Goal: Entertainment & Leisure: Consume media (video, audio)

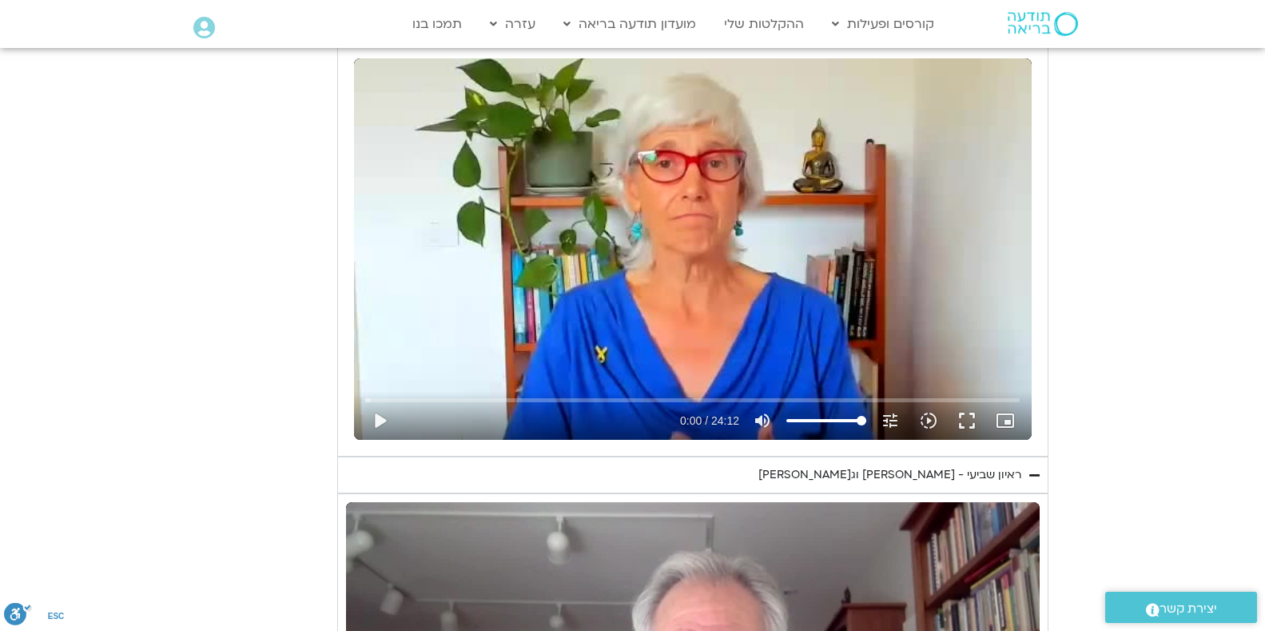
scroll to position [1332, 0]
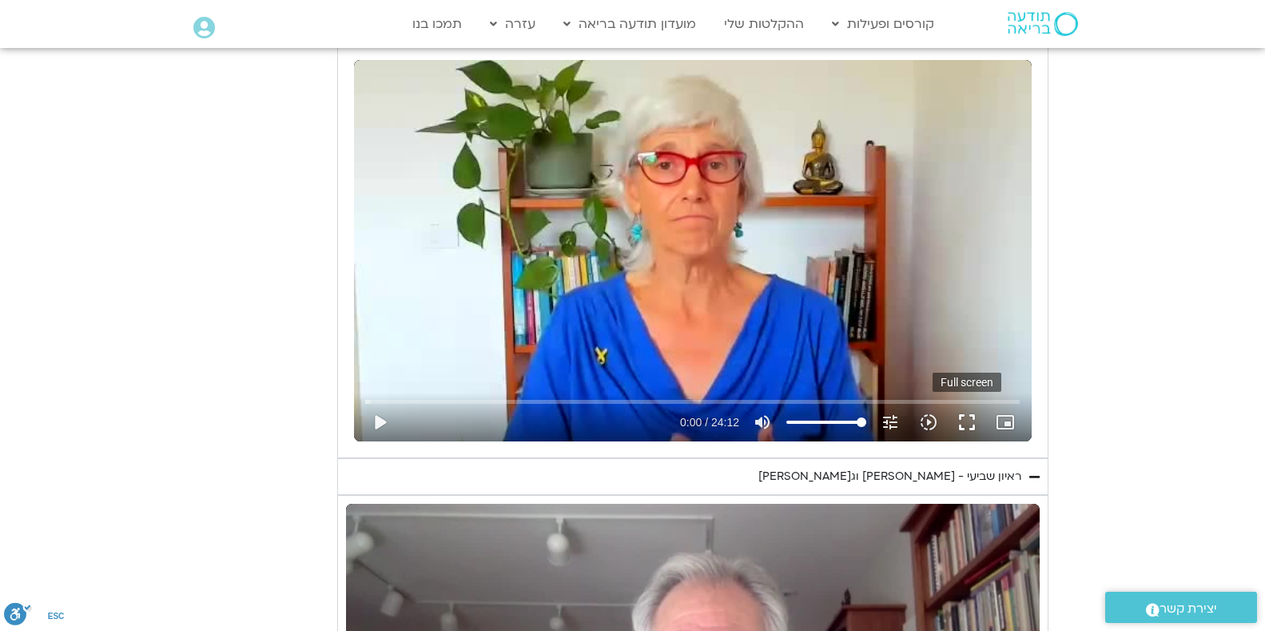
click at [972, 417] on button "fullscreen" at bounding box center [967, 422] width 38 height 38
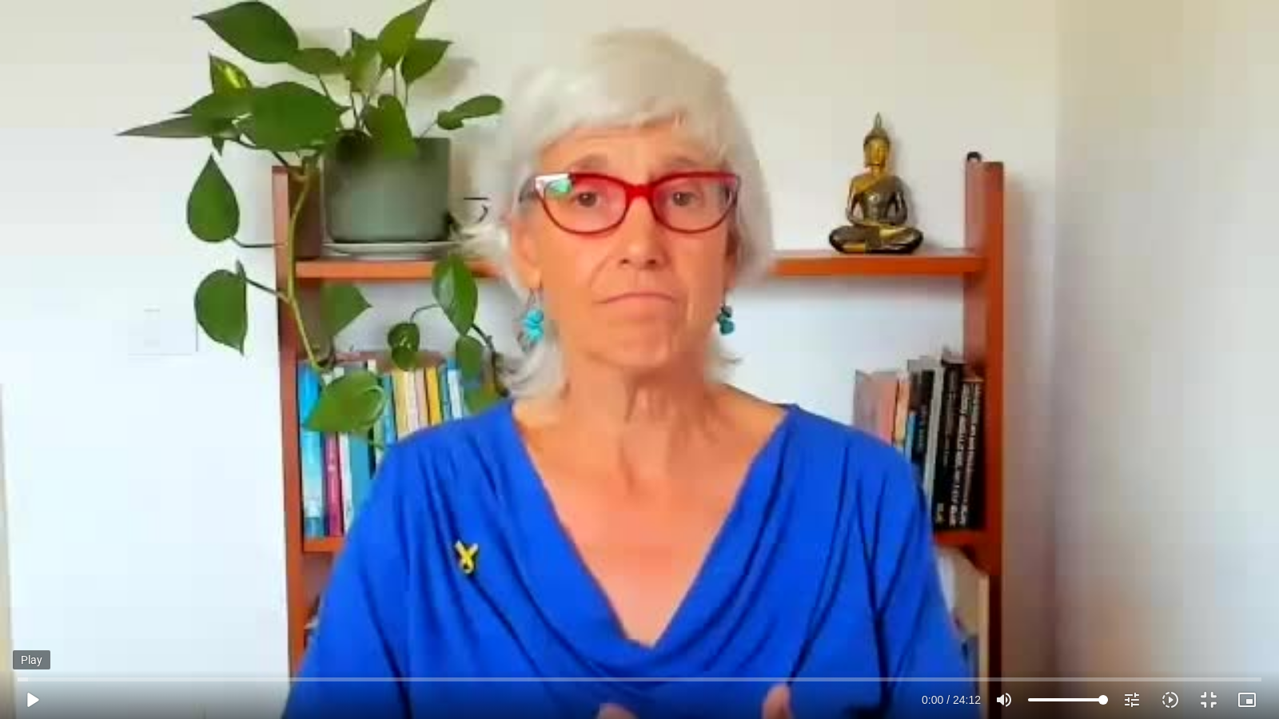
click at [34, 700] on button "play_arrow" at bounding box center [32, 700] width 38 height 38
type input "2465.266667"
type input "0.003232"
type input "2465.266667"
type input "0.127913"
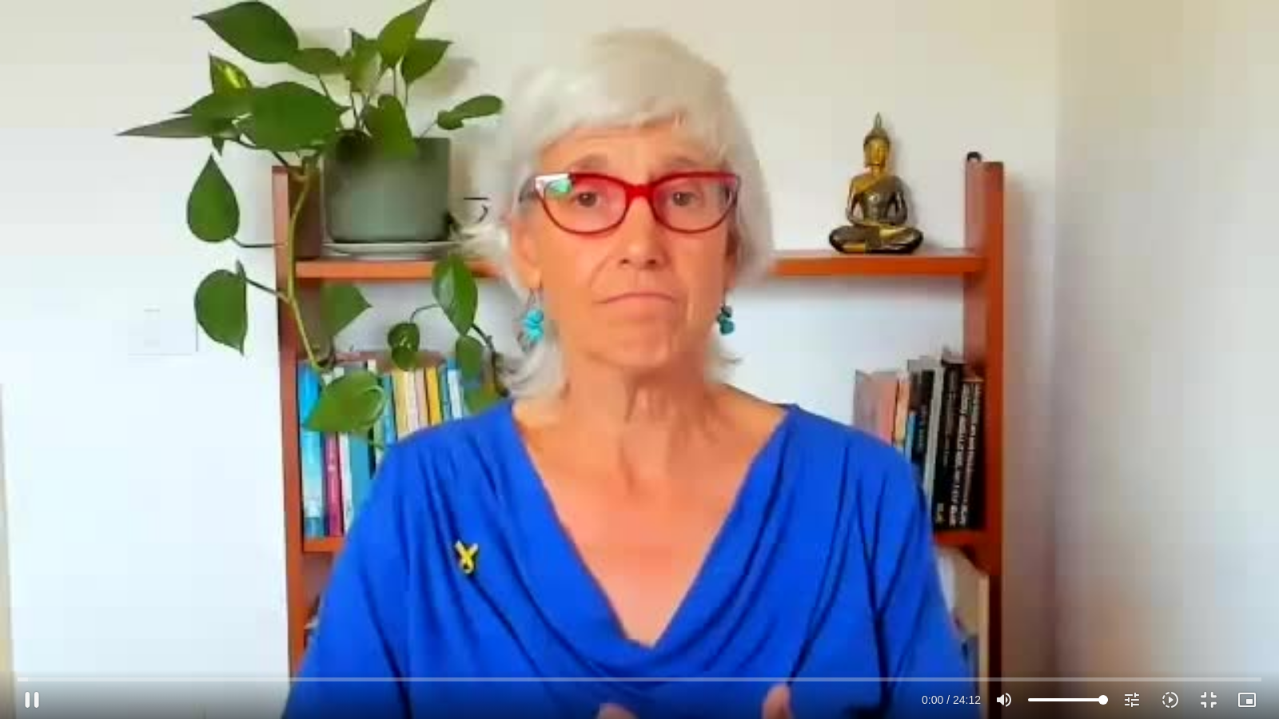
type input "2465.266667"
type input "0.301051"
type input "2465.266667"
type input "0.418611"
type input "2465.266667"
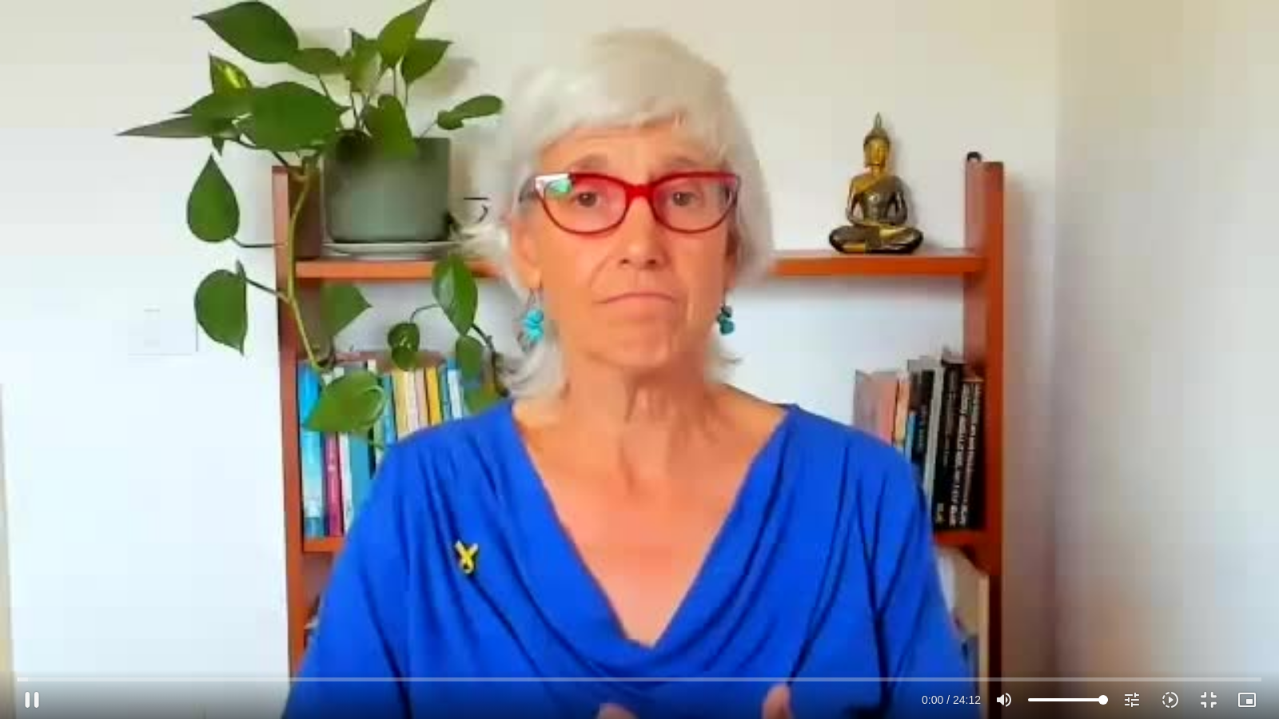
type input "0.597105"
type input "2465.266667"
type input "0.767003"
type input "2465.266667"
type input "0.941629"
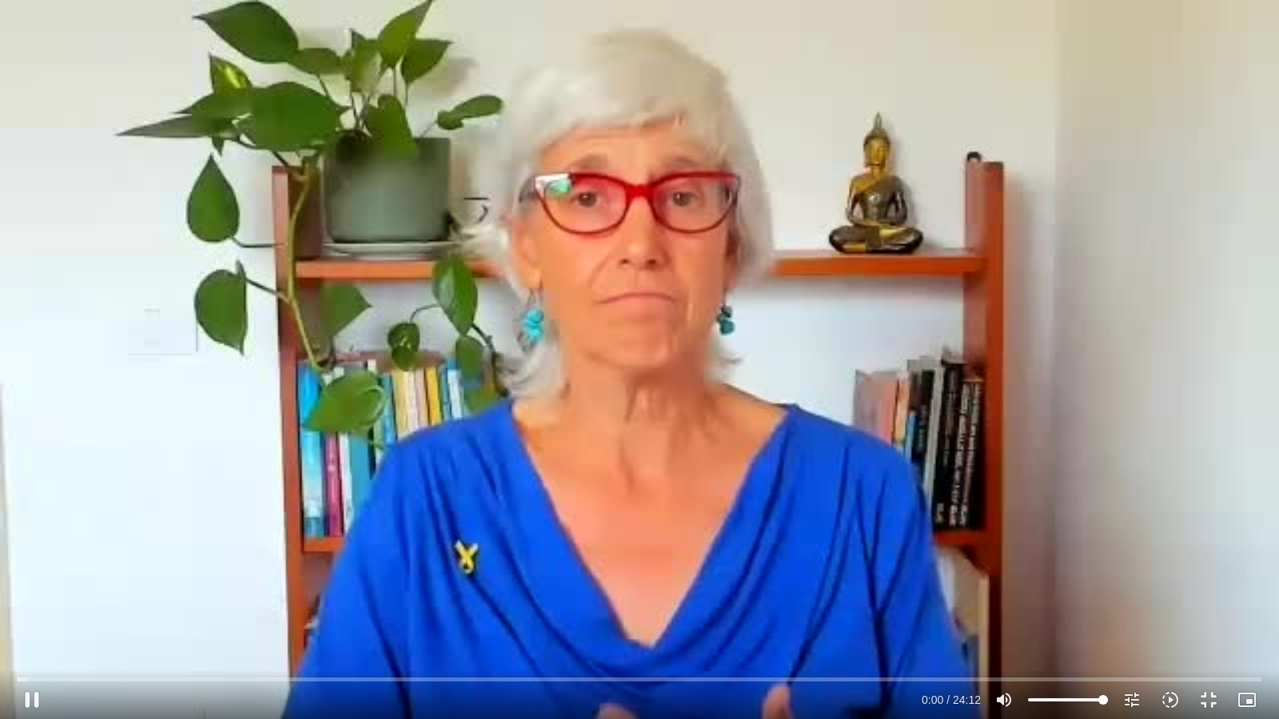
type input "2465.266667"
type input "1.088112"
type input "2465.266667"
type input "1.218923"
type input "2465.266667"
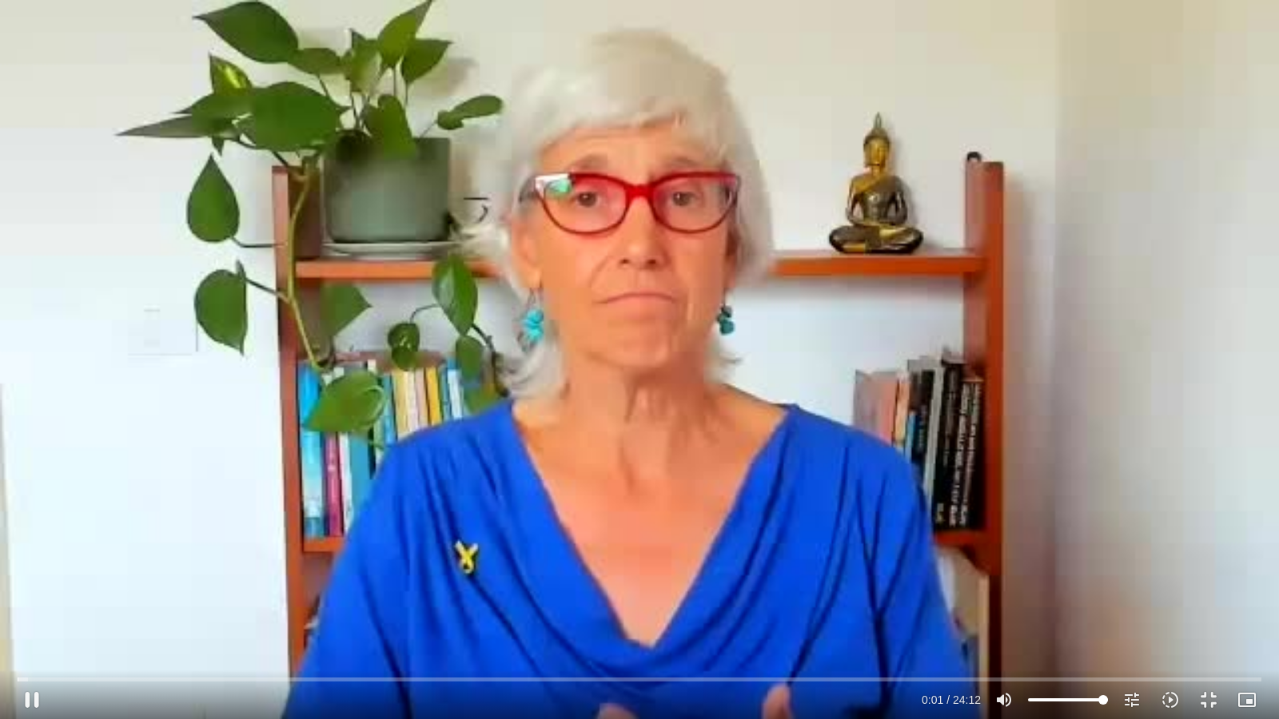
type input "1.368982"
type input "2465.266667"
type input "1.504505"
type input "2465.266667"
type input "1.639022"
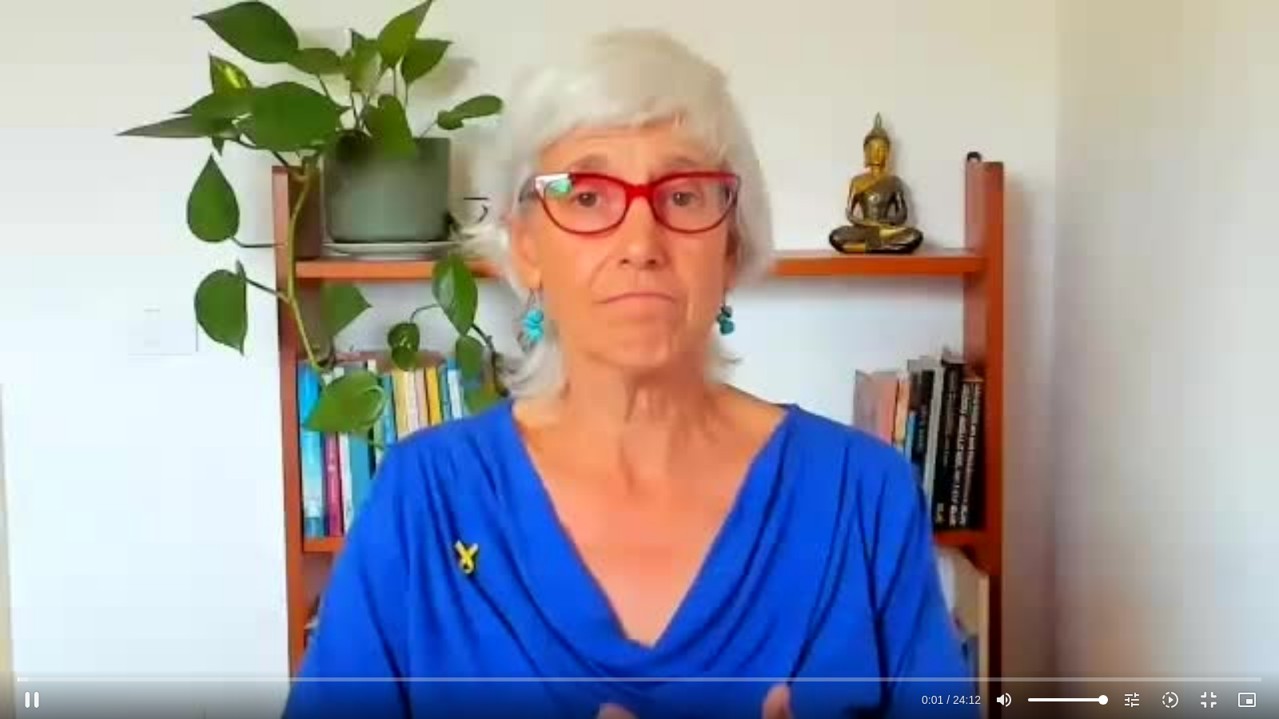
type input "2465.266667"
type input "1.789256"
type input "2465.266667"
type input "1.92113"
type input "2465.266667"
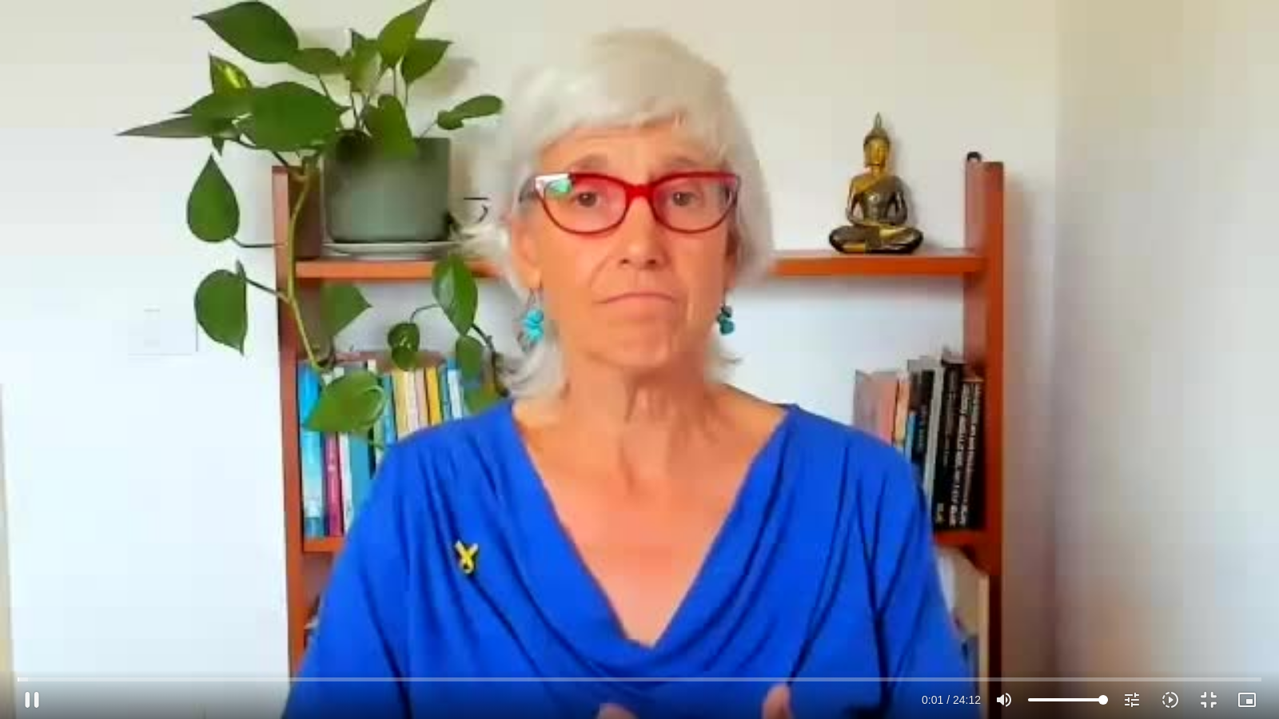
type input "2.048417"
type input "2465.266667"
type input "2.187256"
type input "2465.266667"
type input "2.333752"
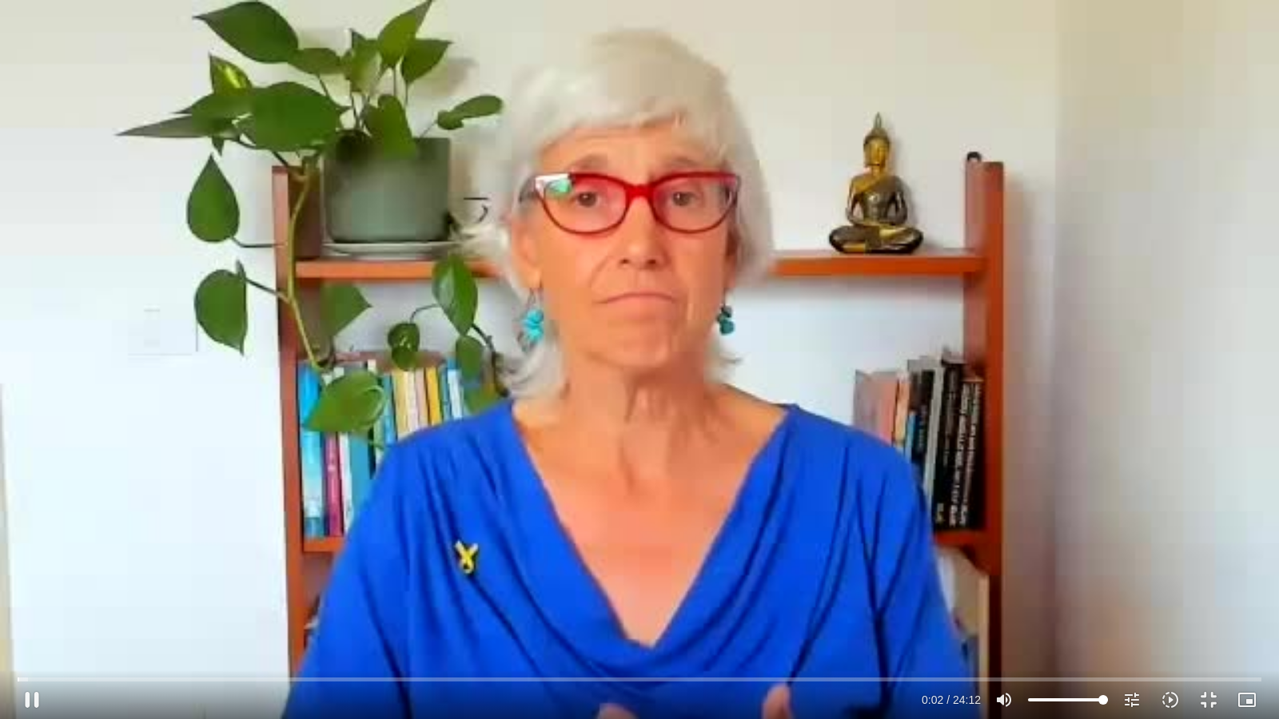
type input "2465.266667"
type input "2.473793"
type input "2465.266667"
type input "2.609426"
type input "2465.266667"
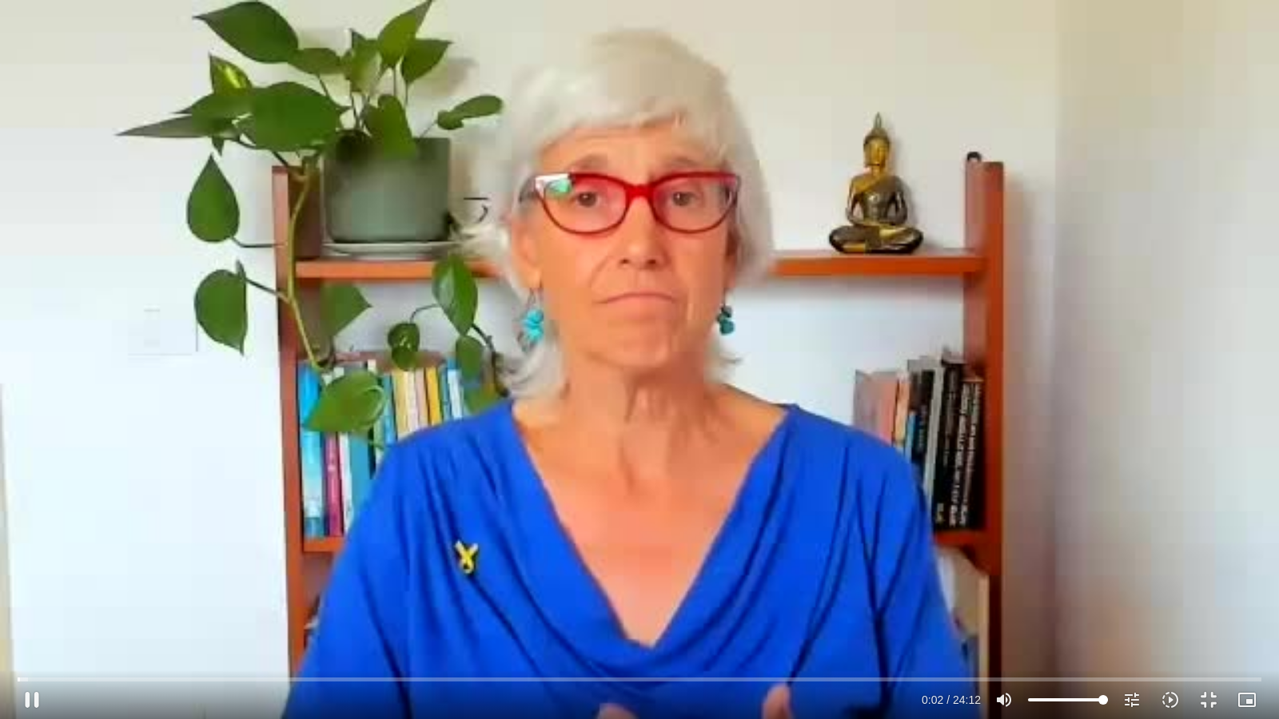
type input "2.743309"
type input "2465.266667"
type input "2.892957"
type input "2465.266667"
type input "3.034522"
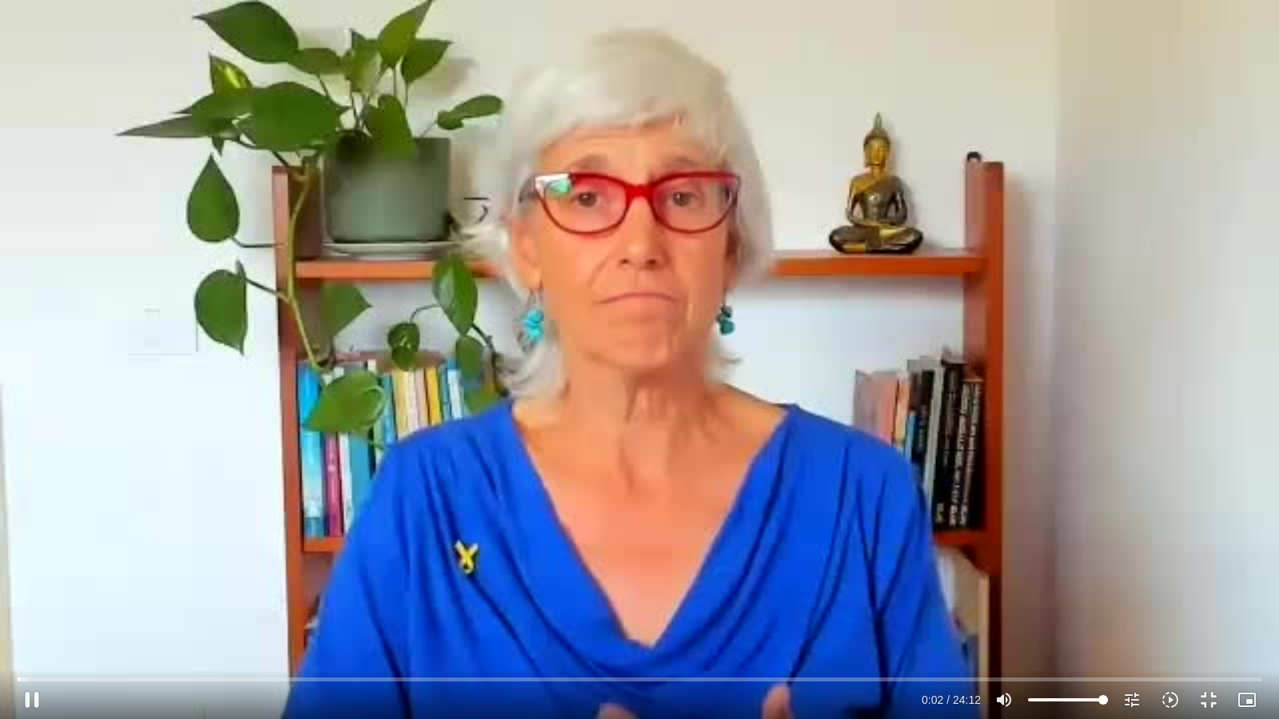
type input "2465.266667"
type input "3.184955"
type input "2465.266667"
type input "3.324577"
type input "2465.266667"
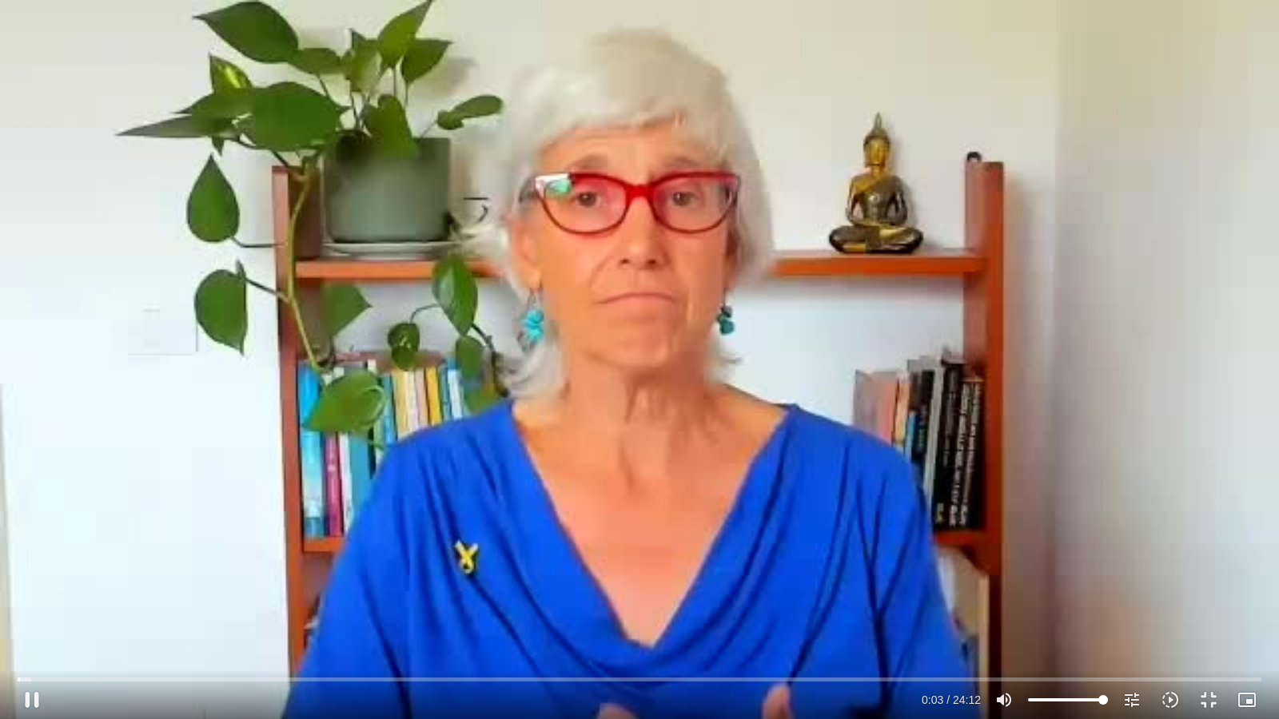
type input "3.453166"
type input "2465.266667"
type input "3.58765"
type input "2465.266667"
type input "3.718619"
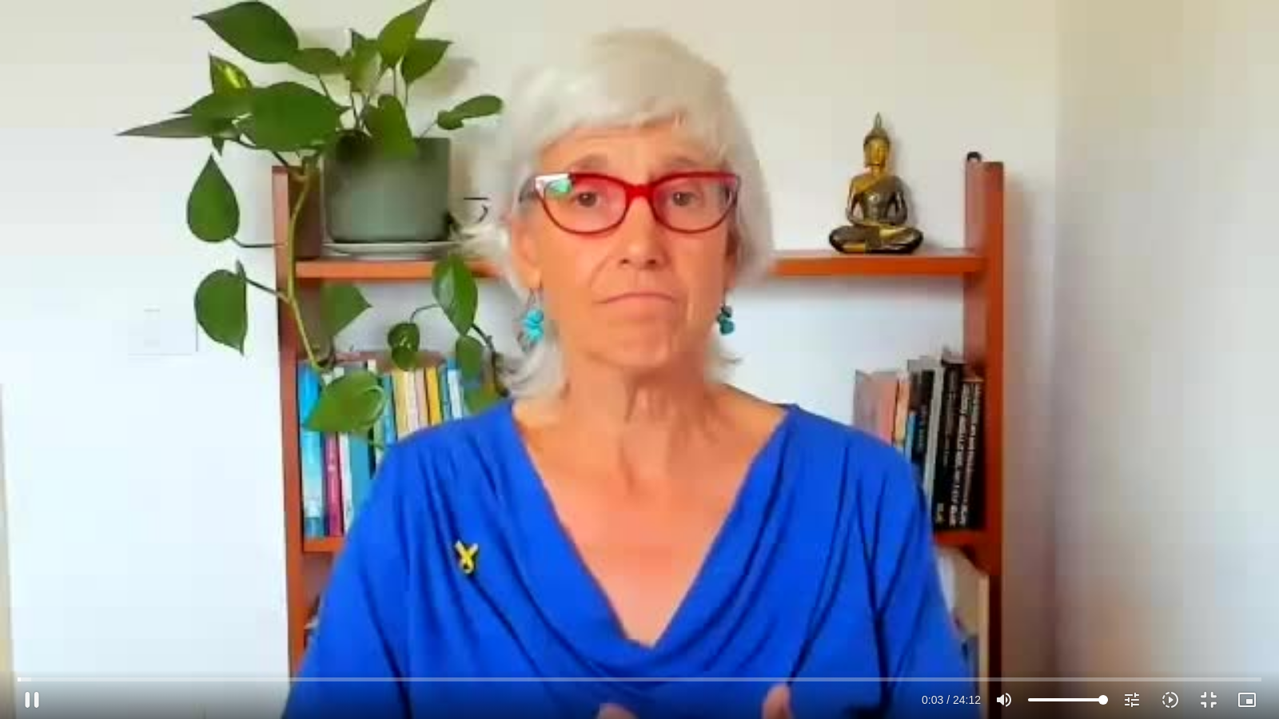
type input "2465.266667"
type input "3.858631"
type input "2465.266667"
type input "3.996908"
type input "2465.266667"
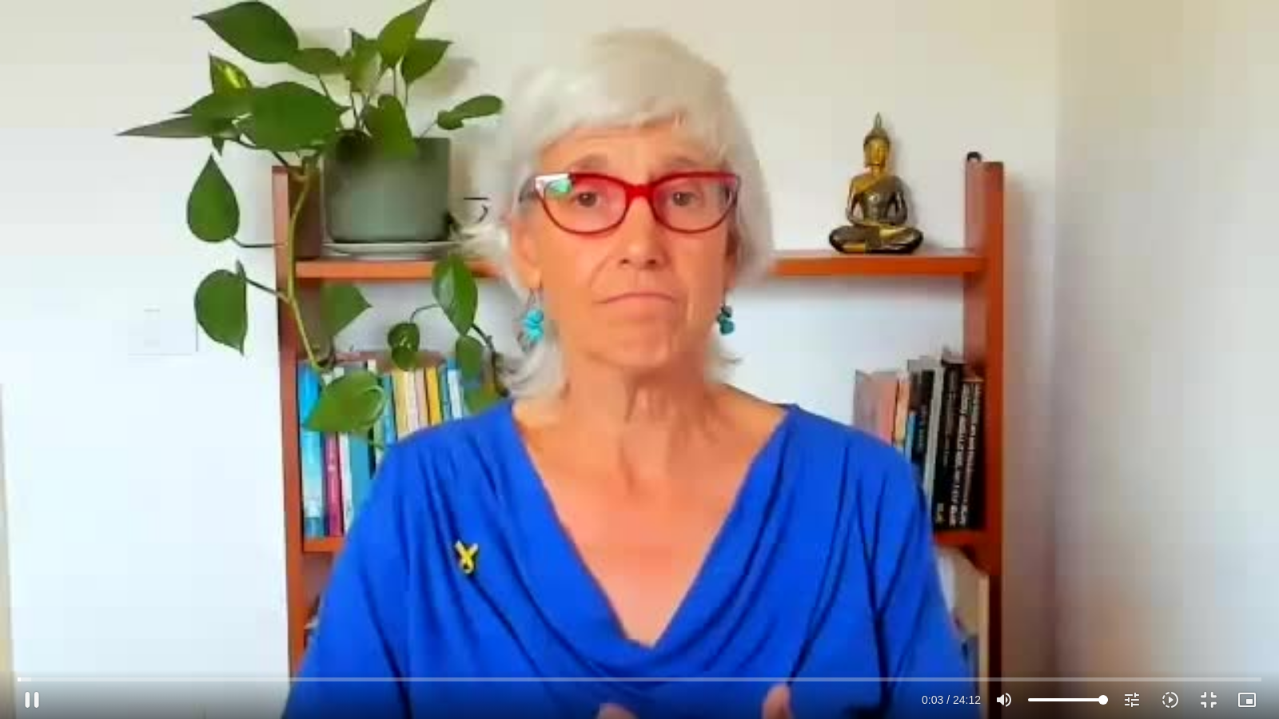
type input "4.137592"
type input "2465.266667"
type input "4.287139"
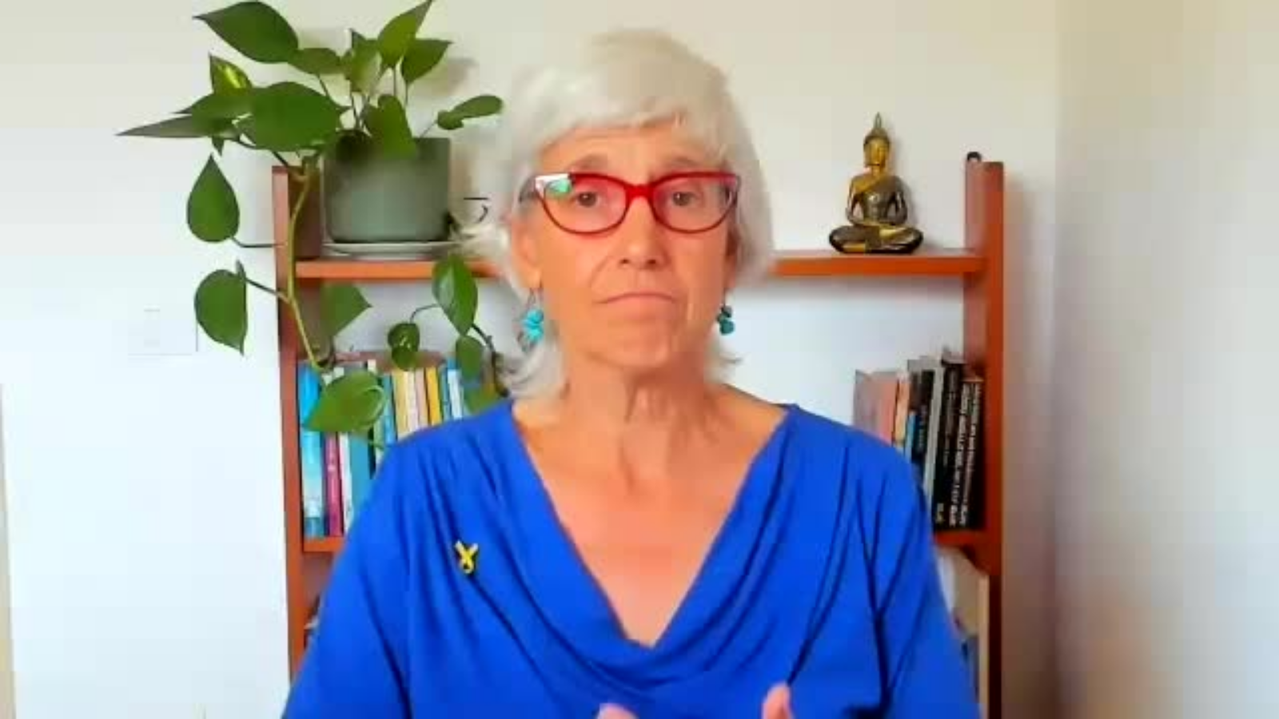
type input "2465.266667"
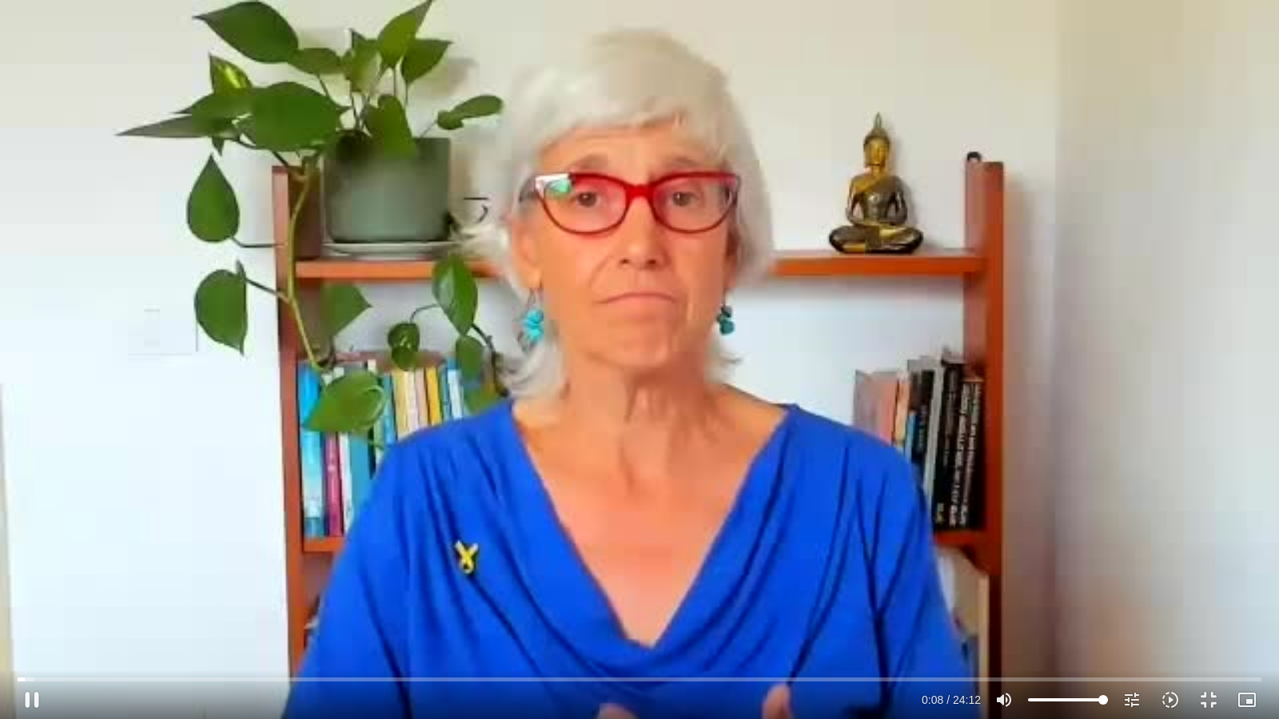
type input "8.81109"
type input "2465.266667"
type input "8.976084"
type input "2465.266667"
type input "9.116645"
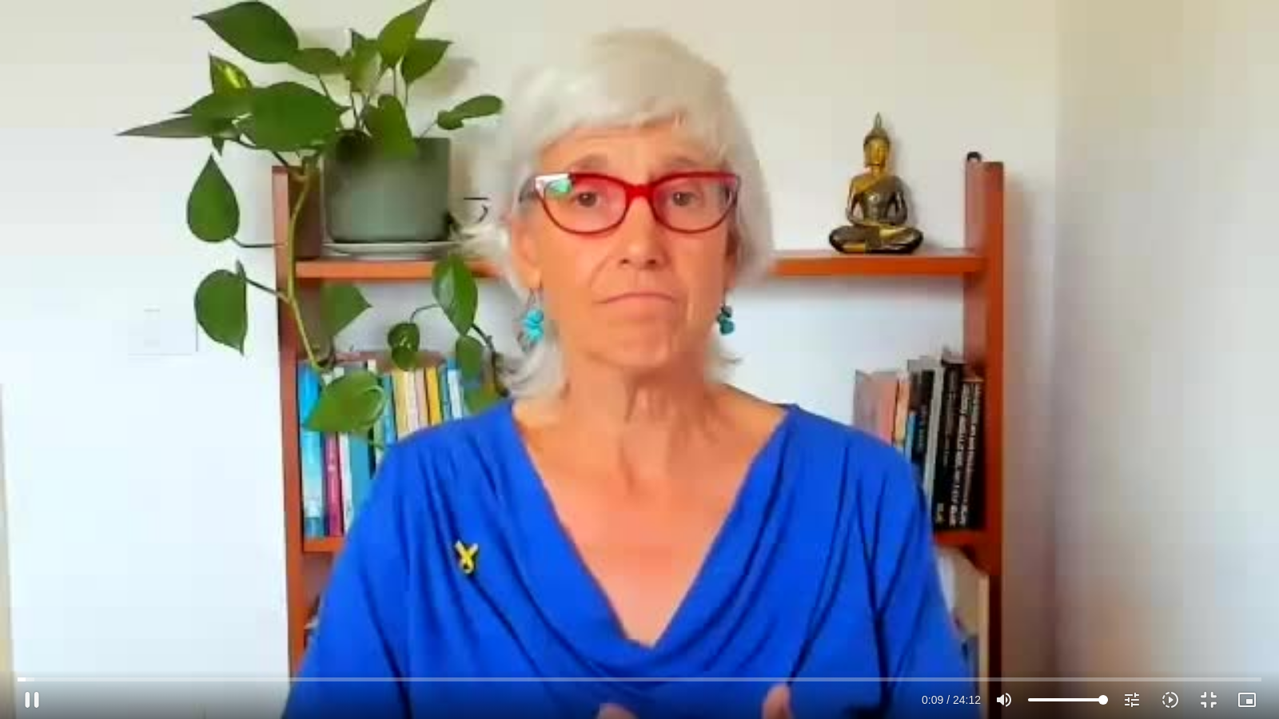
type input "2465.266667"
type input "9.288538"
type input "2465.266667"
type input "9.434723"
type input "2465.266667"
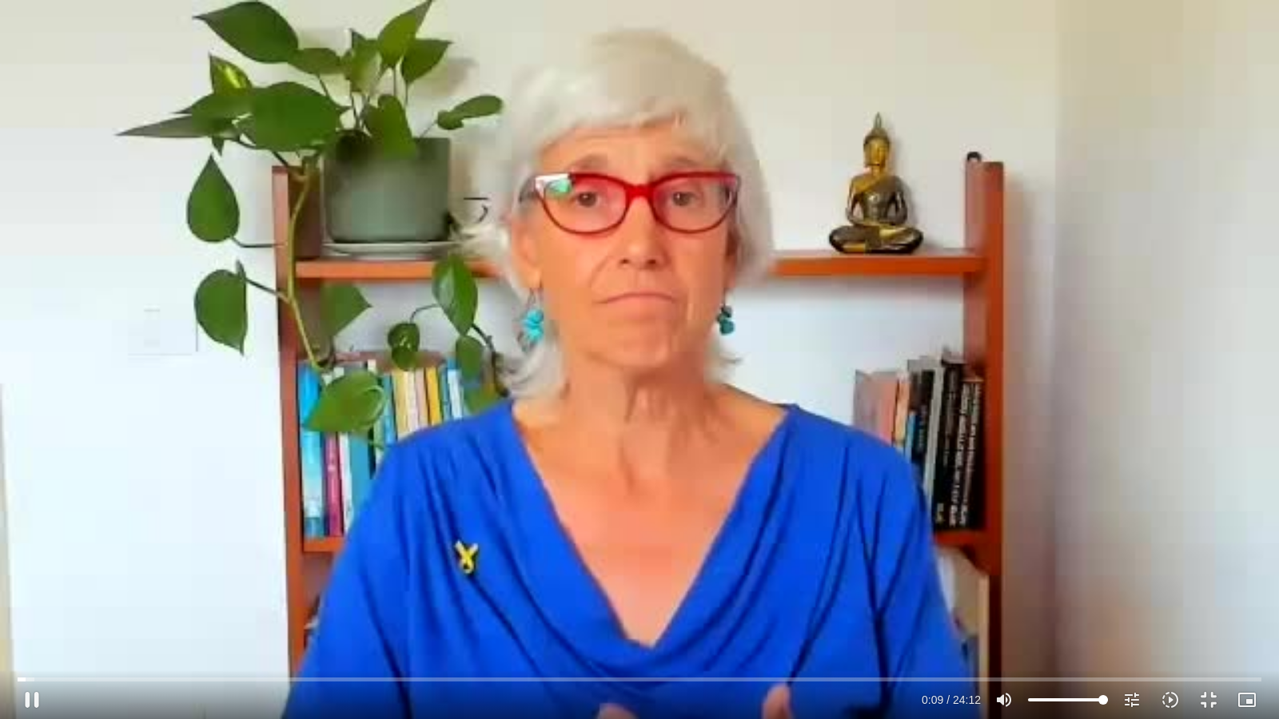
type input "9.58893"
type input "2465.266667"
type input "9.73394"
type input "2465.266667"
type input "9.873565"
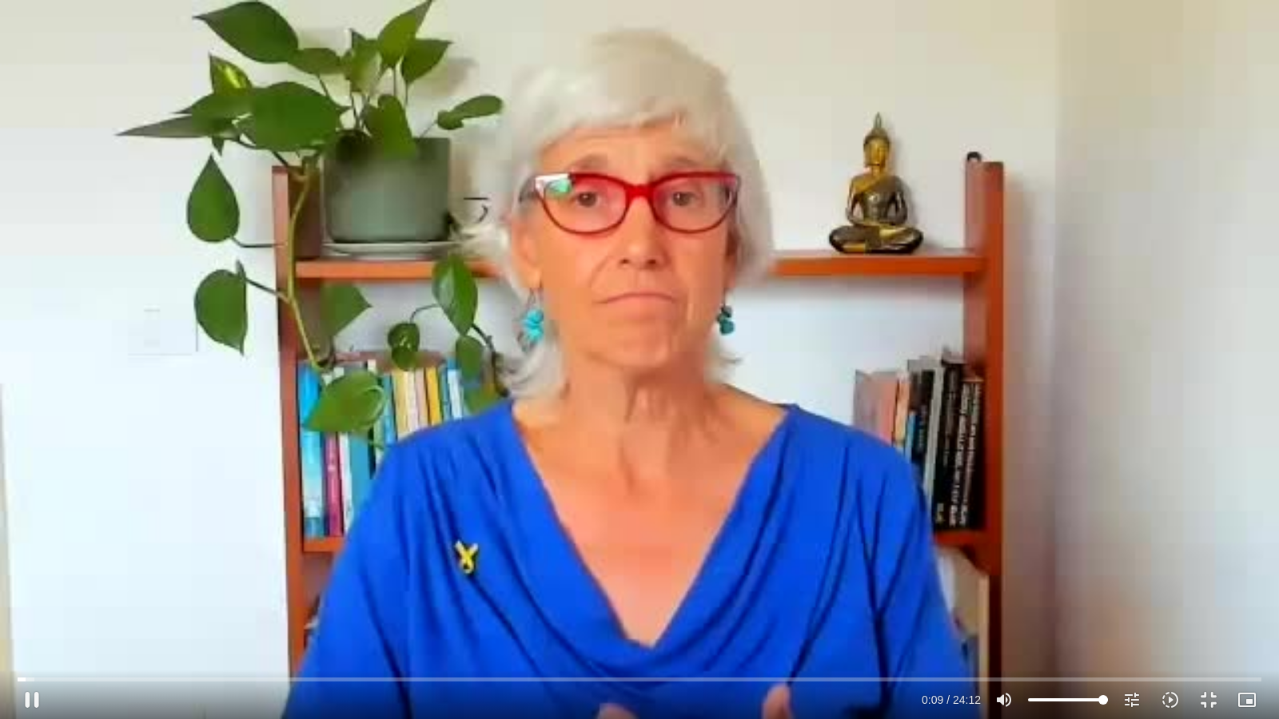
type input "2465.266667"
type input "10.006956"
type input "2465.266667"
type input "10.138069"
type input "2465.266667"
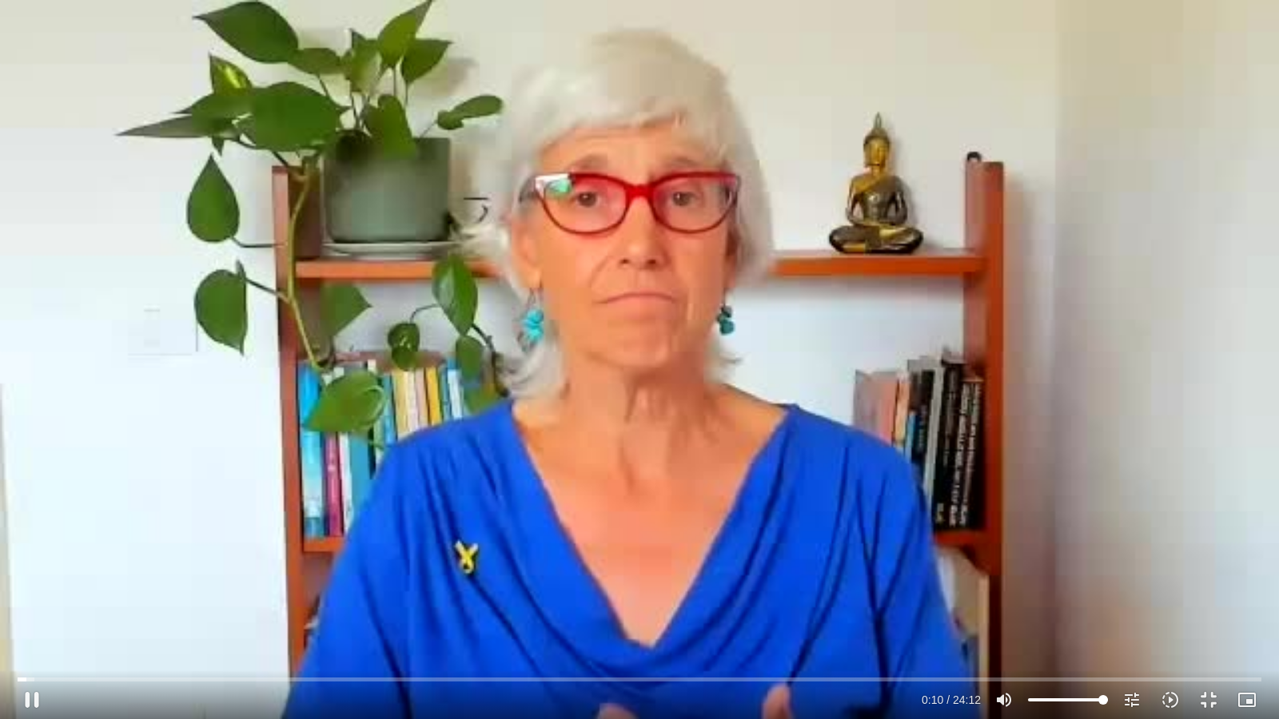
type input "10.280148"
type input "2465.266667"
type input "10.414958"
type input "2465.266667"
type input "10.551481"
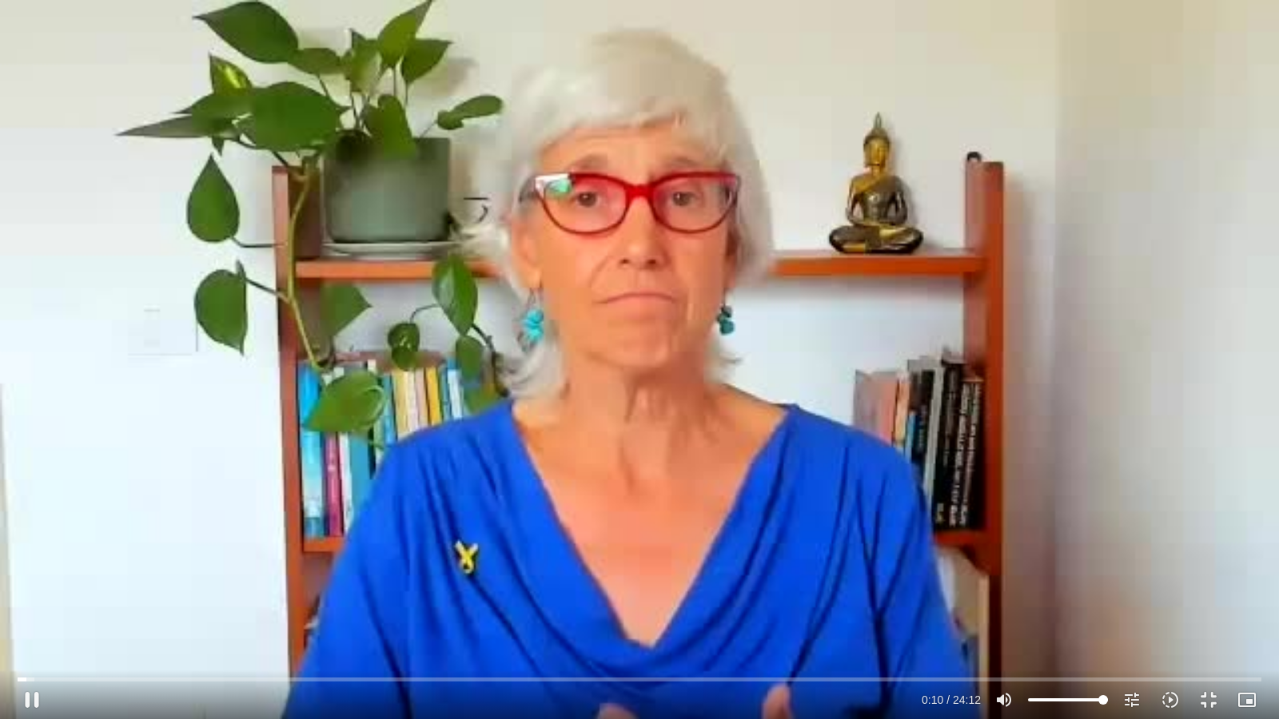
type input "2465.266667"
type input "10.690831"
type input "2465.266667"
type input "10.824348"
type input "2465.266667"
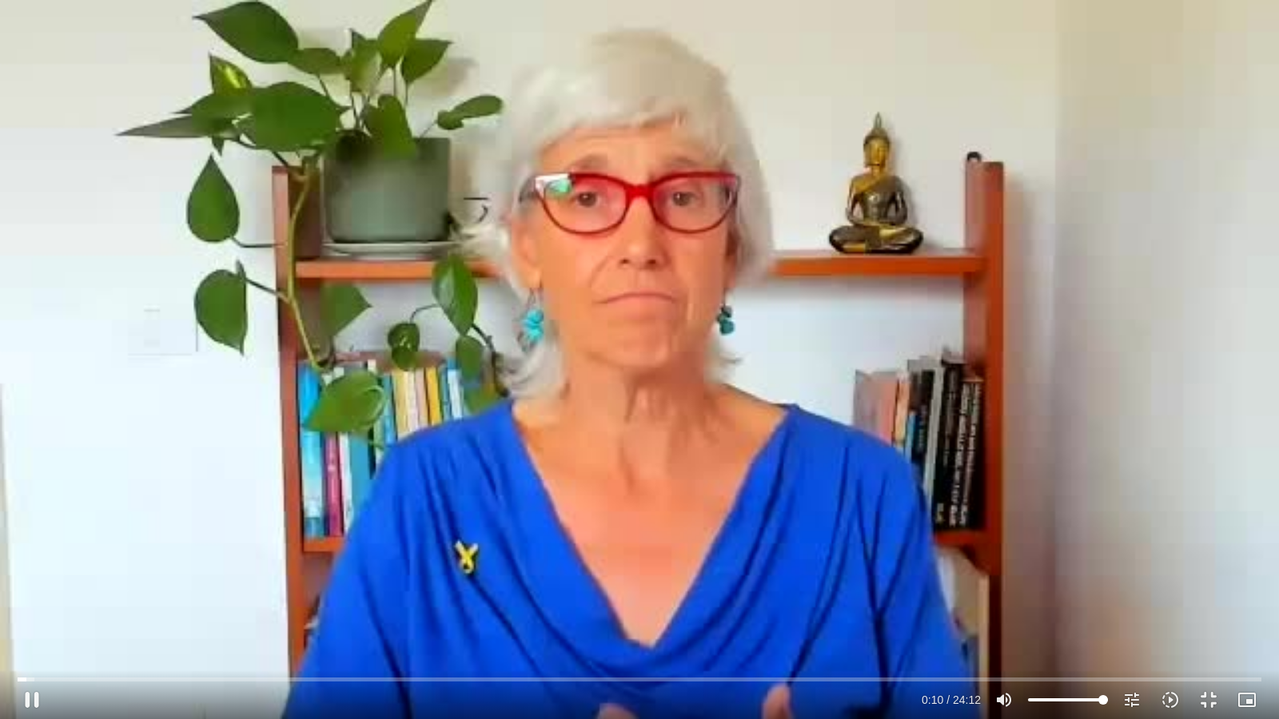
type input "10.957483"
type input "2465.266667"
type input "11.101315"
type input "2465.266667"
type input "11.235435"
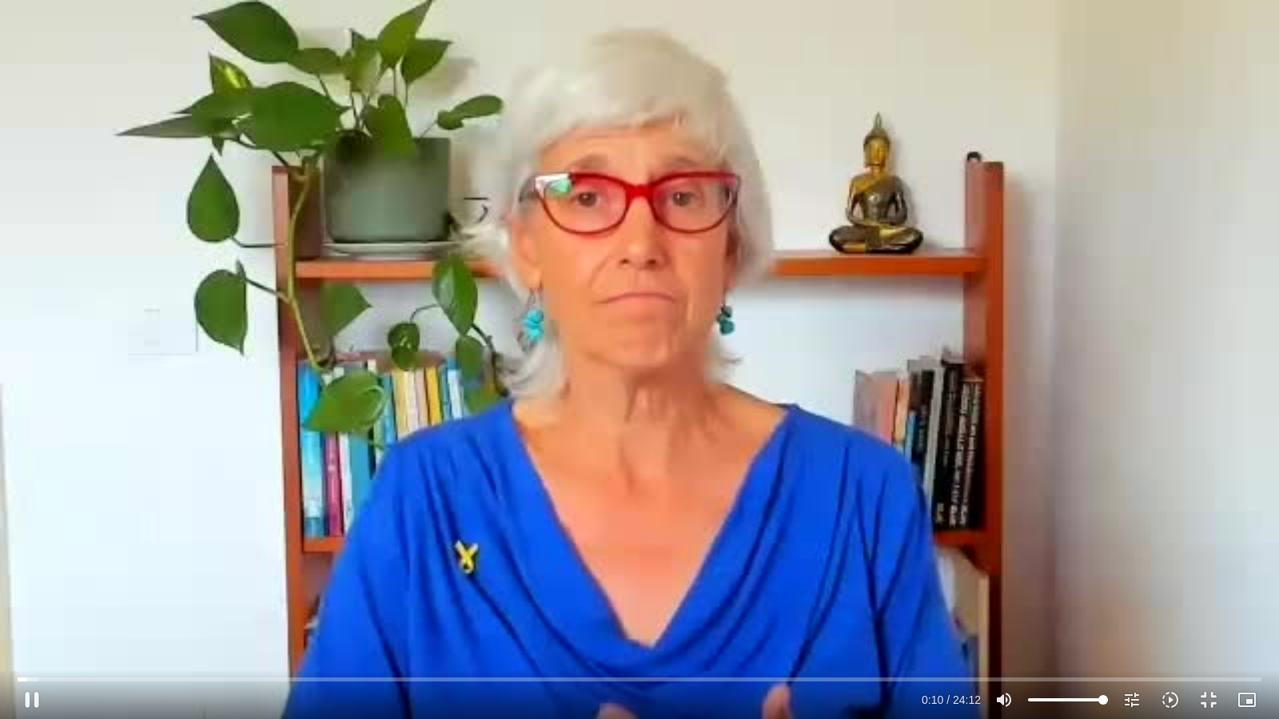
type input "2465.266667"
type input "11.401566"
type input "2465.266667"
type input "11.52366"
type input "2465.266667"
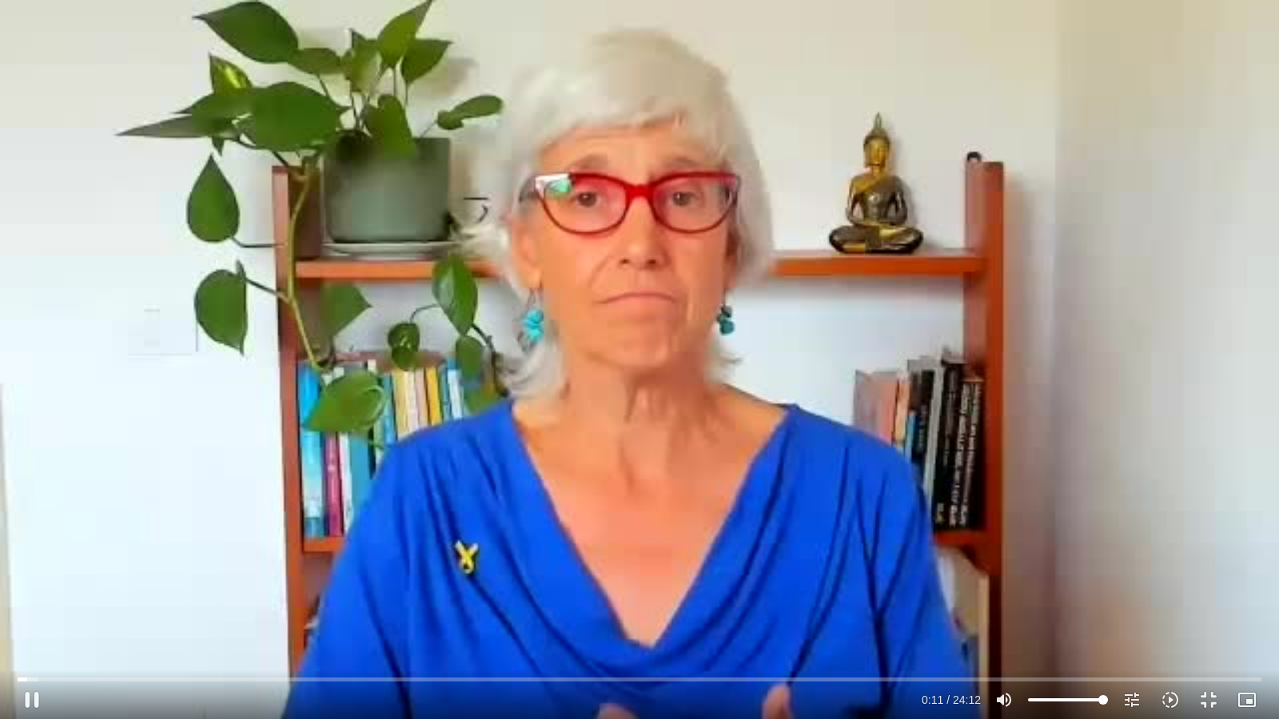
type input "11.65269"
type input "2465.266667"
type input "11.797131"
type input "2465.266667"
type input "11.936216"
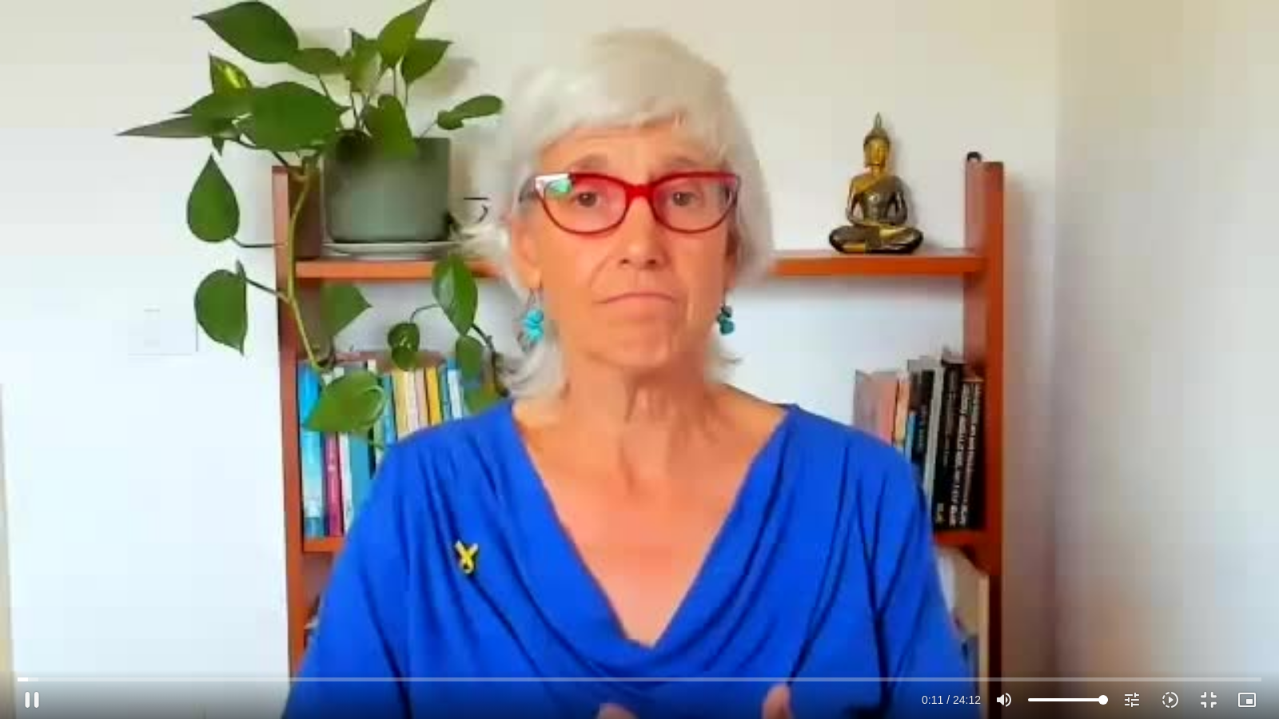
type input "2465.266667"
type input "12.073322"
type input "2465.266667"
type input "12.198846"
type input "2465.266667"
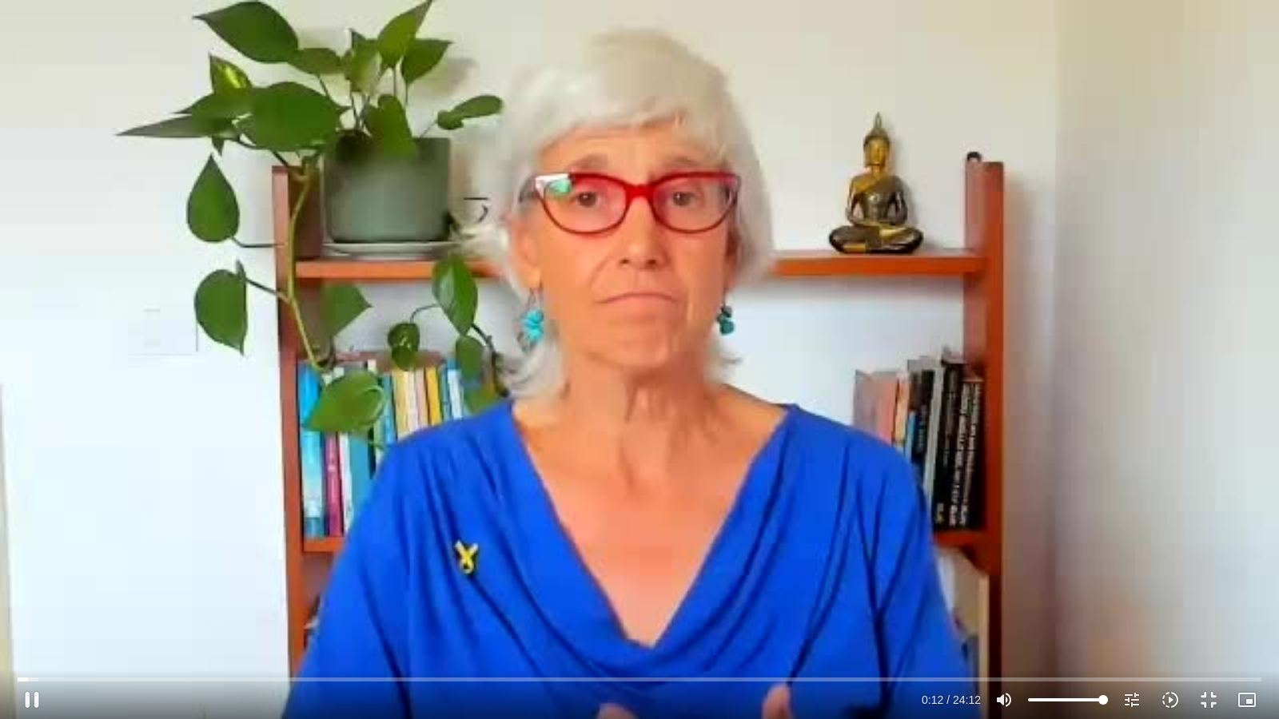
type input "12.331367"
type input "2465.266667"
type input "12.471072"
type input "2465.266667"
type input "12.601507"
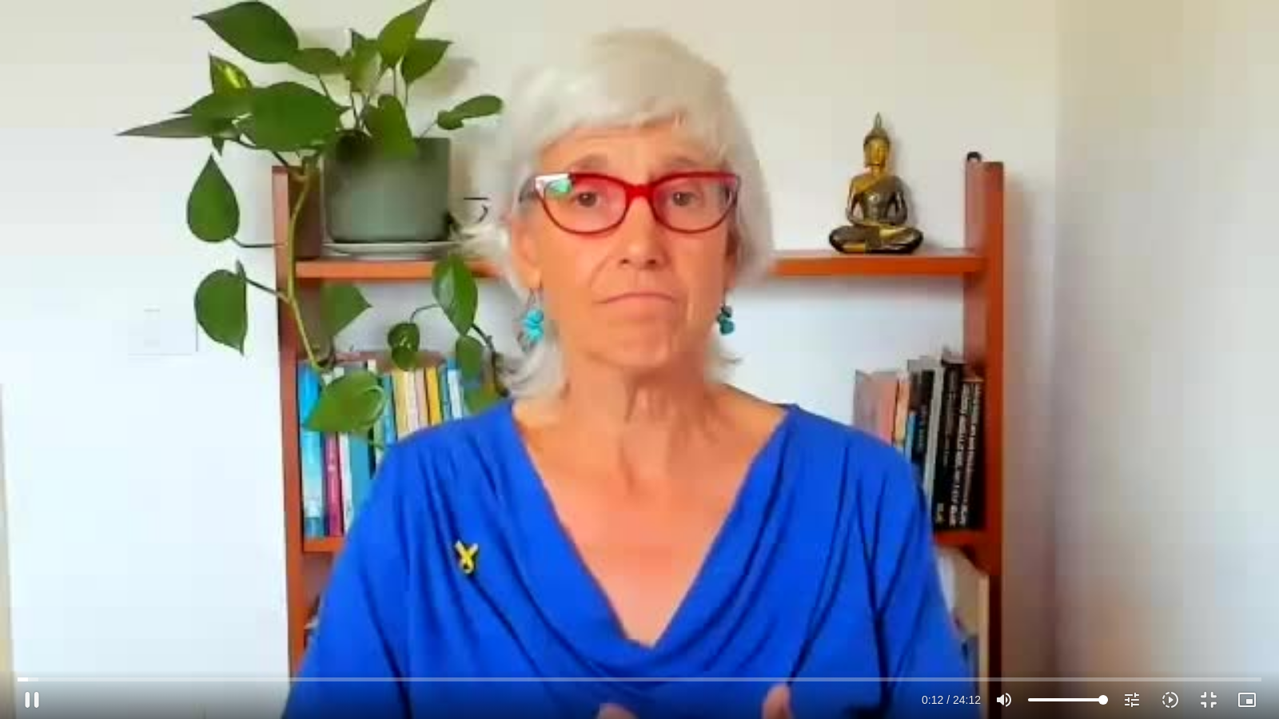
type input "2465.266667"
type input "12.740896"
type input "2465.266667"
type input "12.871565"
type input "2465.266667"
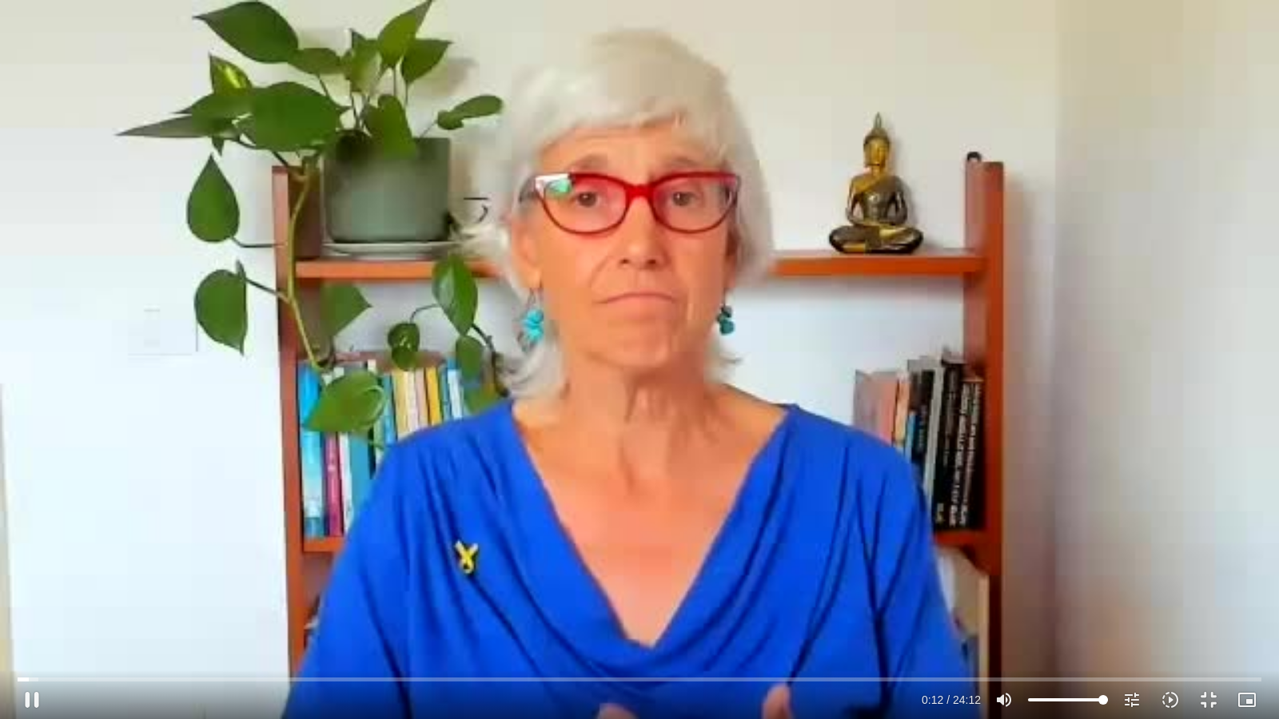
type input "13.003392"
type input "2465.266667"
type input "13.134442"
type input "2465.266667"
type input "13.285864"
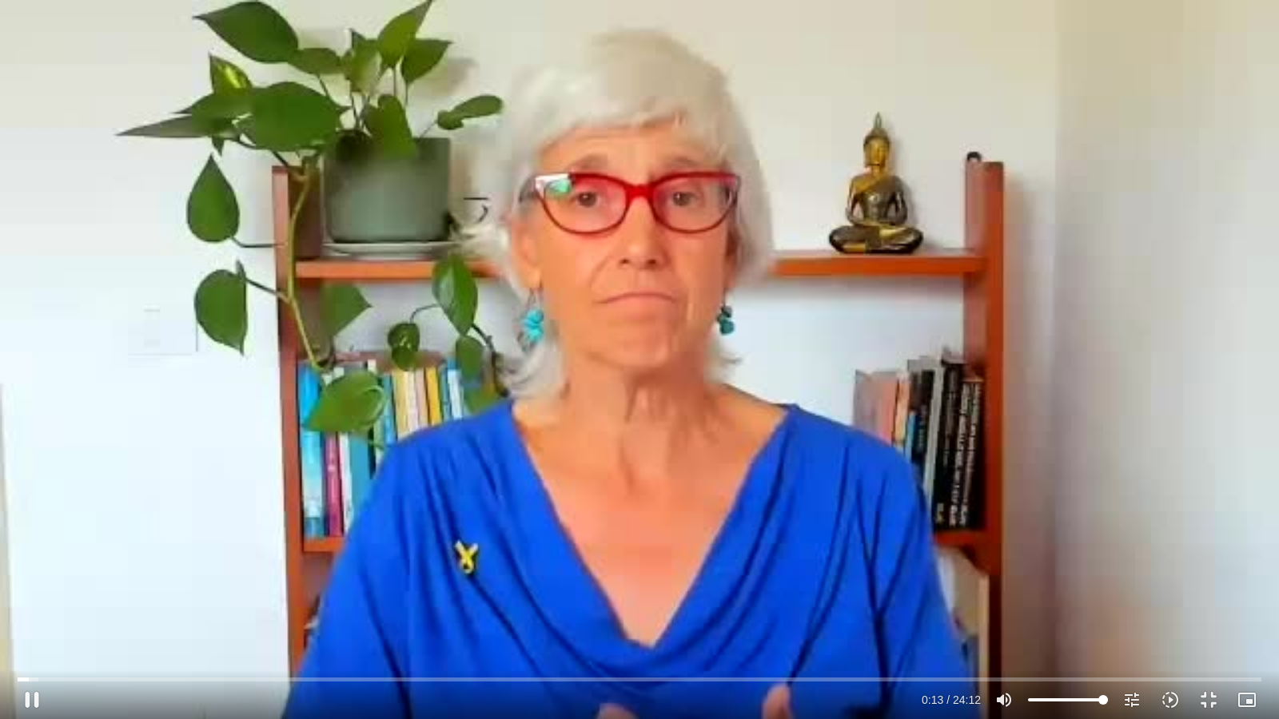
type input "2465.266667"
type input "13.417919"
type input "2465.266667"
type input "13.556472"
type input "2465.266667"
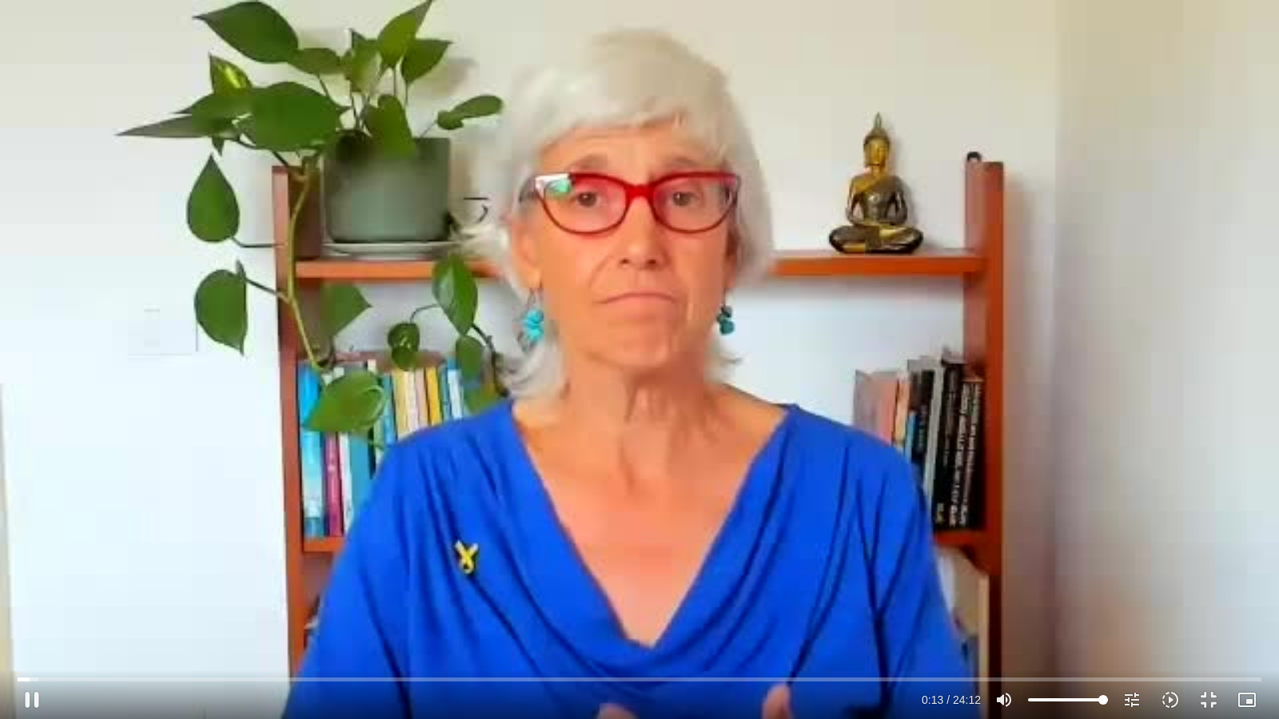
type input "13.70434"
type input "2465.266667"
type input "13.851098"
type input "2465.266667"
type input "14.023461"
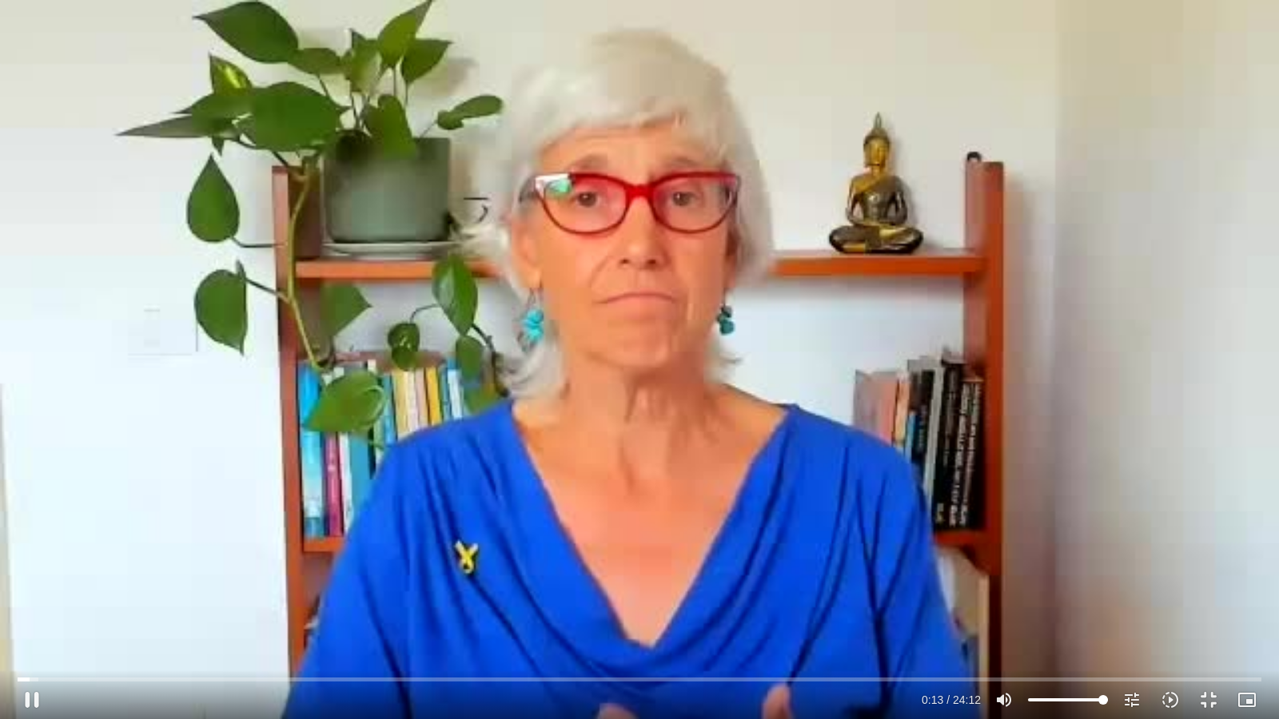
type input "2465.266667"
type input "14.165485"
type input "2465.266667"
type input "14.301346"
type input "2465.266667"
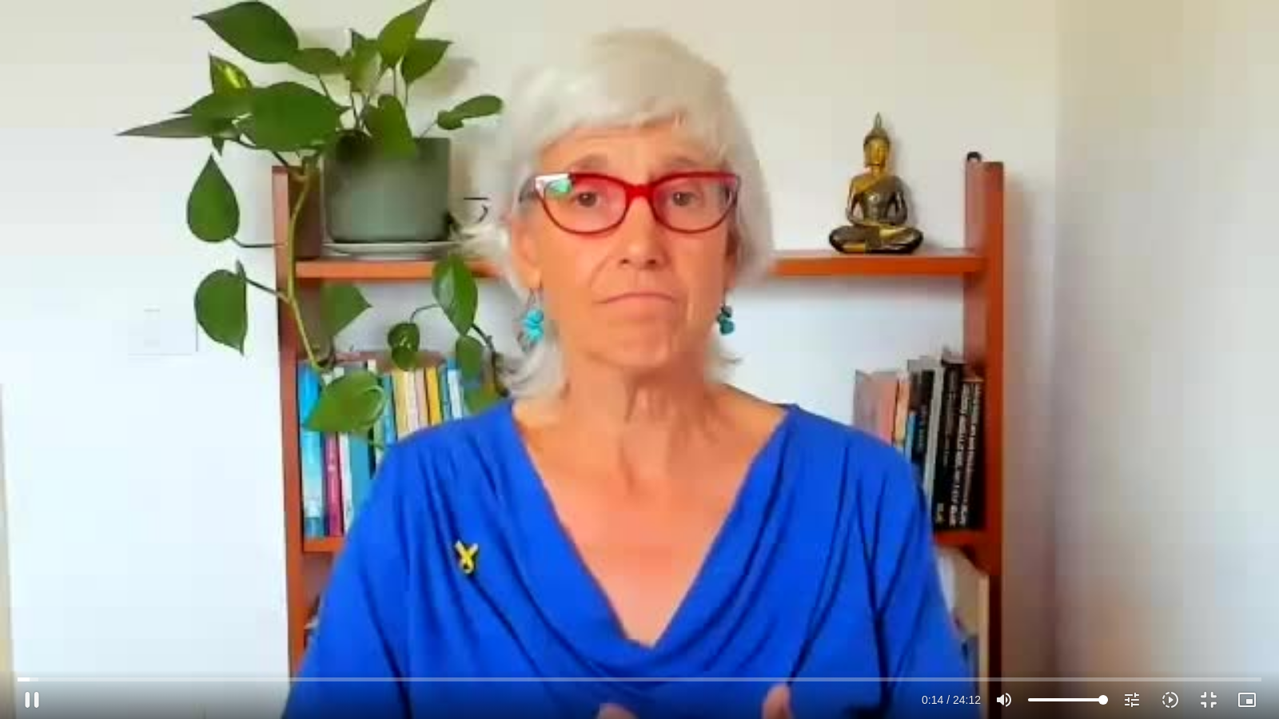
type input "14.445873"
type input "2465.266667"
type input "14.597306"
type input "2465.266667"
type input "14.722931"
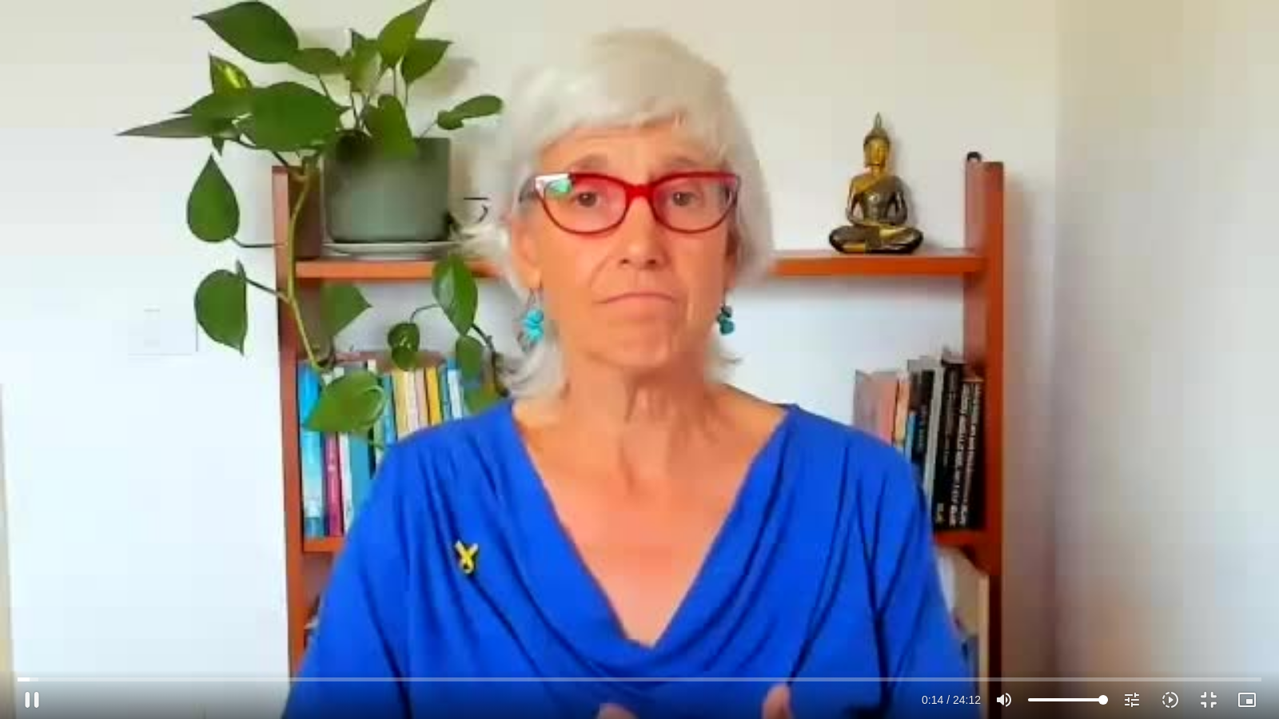
type input "2465.266667"
type input "14.856054"
type input "2465.266667"
type input "14.991278"
type input "2465.266667"
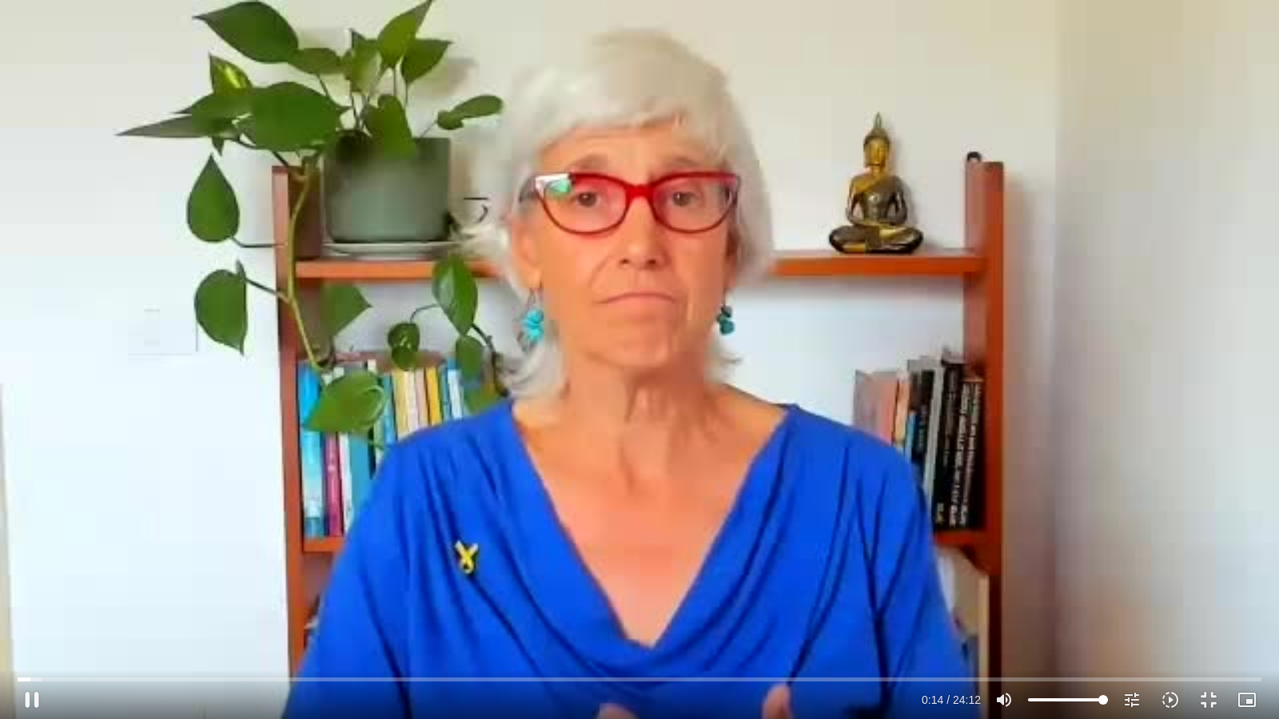
type input "15.126458"
type input "2465.266667"
type input "15.269792"
type input "2465.266667"
type input "15.39823"
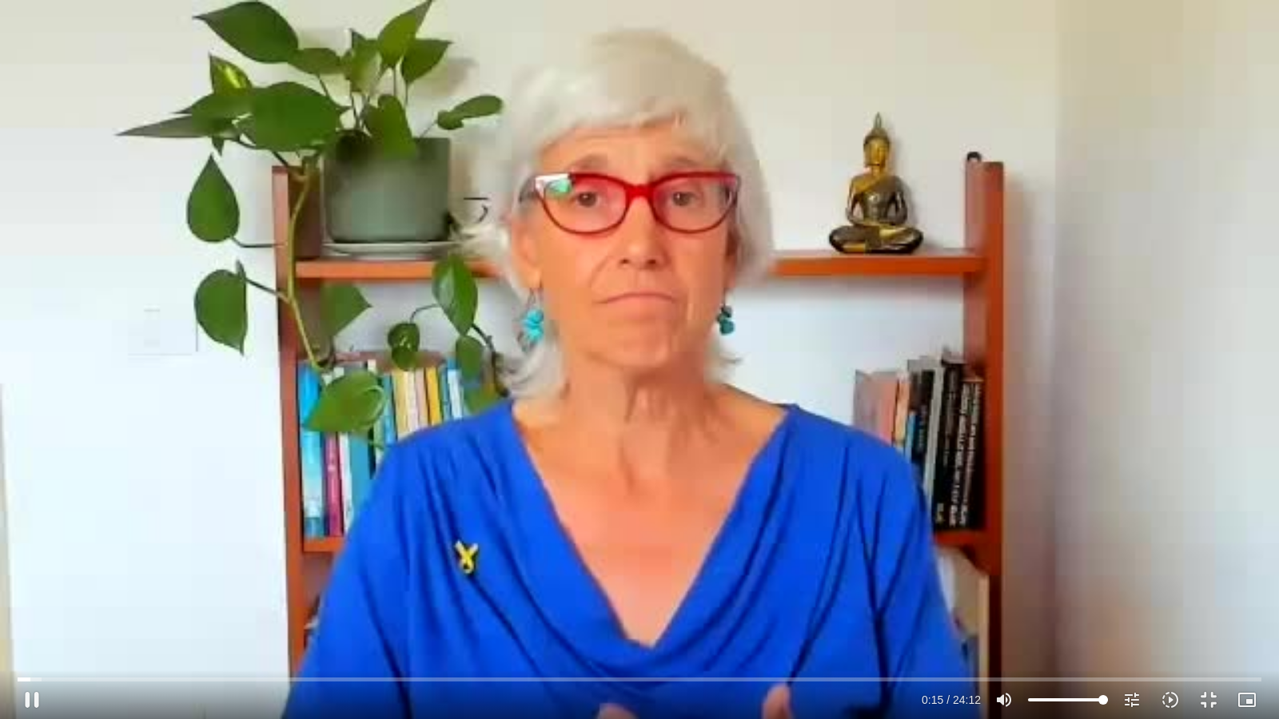
type input "2465.266667"
type input "15.575964"
type input "2465.266667"
type input "15.715847"
type input "2465.266667"
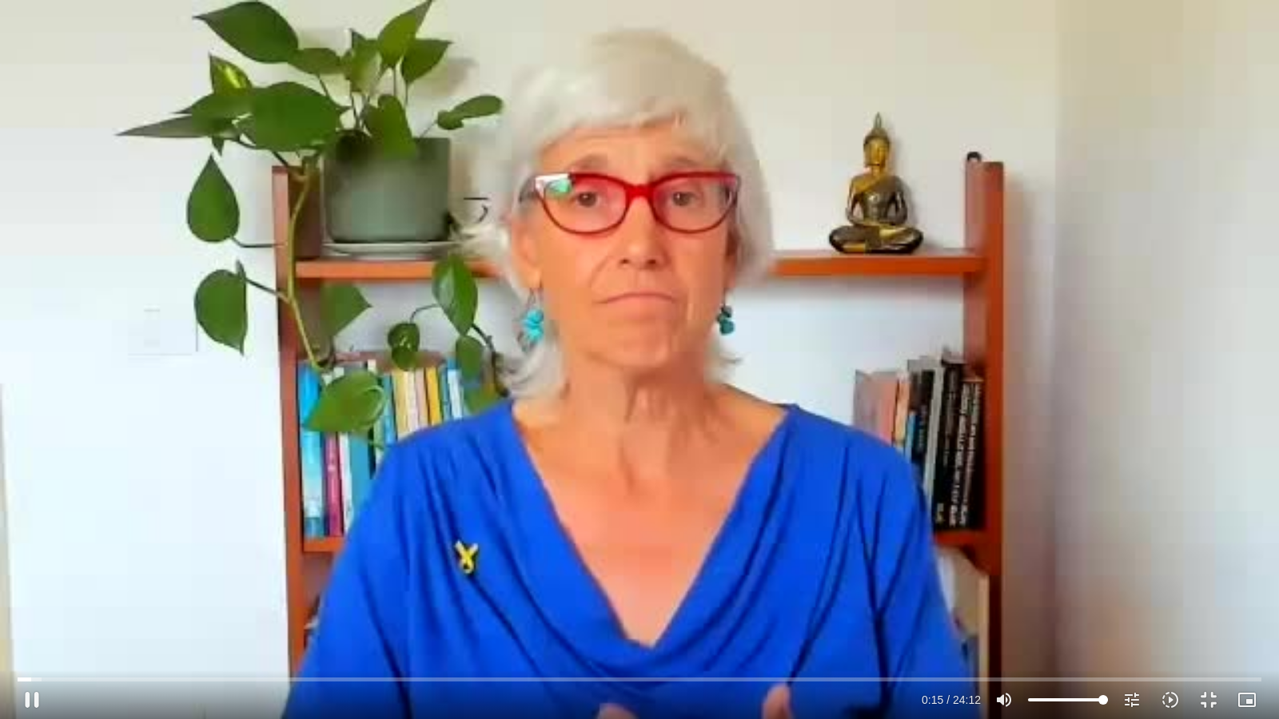
type input "15.853102"
type input "2465.266667"
type input "15.987208"
type input "2465.266667"
type input "16.12109"
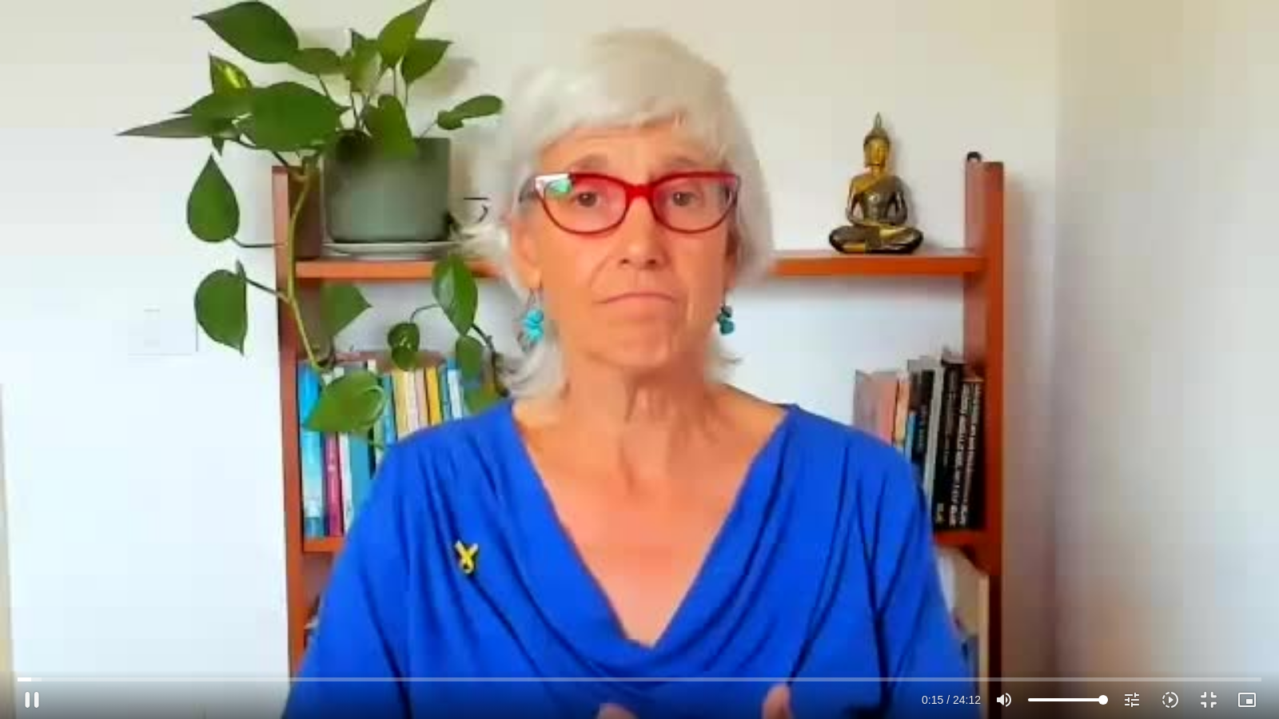
type input "2465.266667"
type input "16.262907"
type input "2465.266667"
type input "16.400639"
type input "2465.266667"
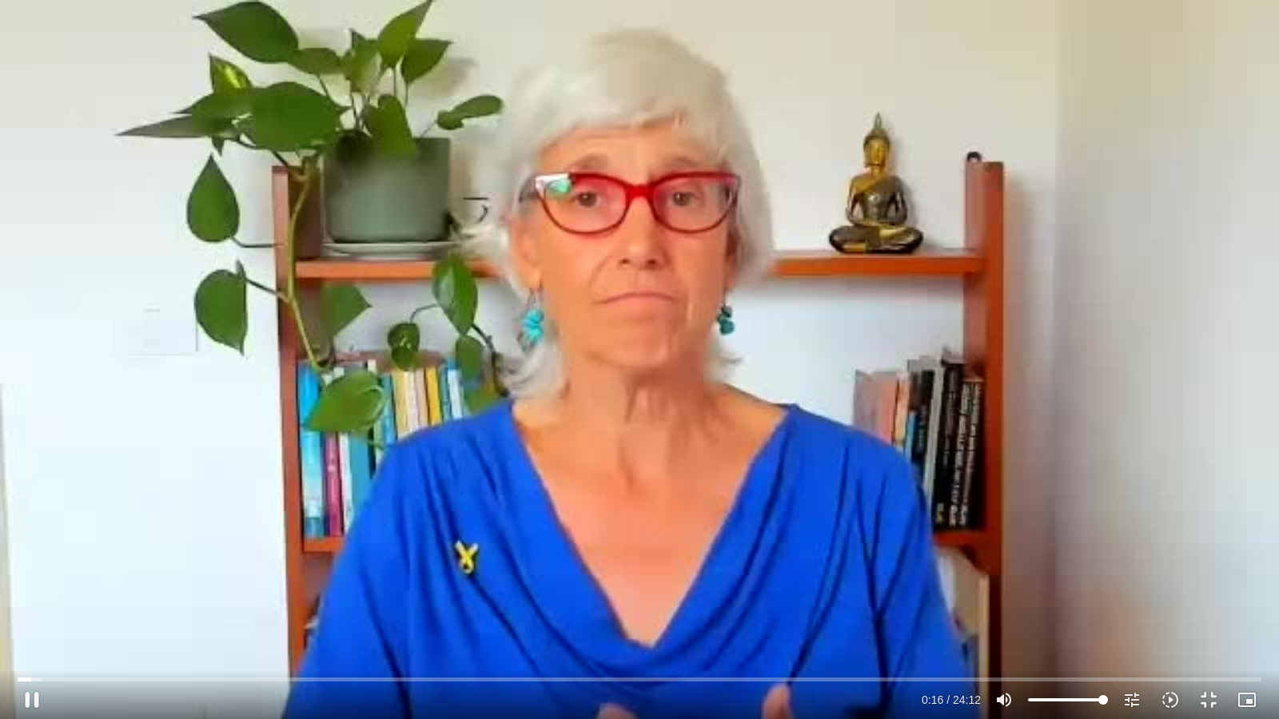
type input "16.533529"
type input "2465.266667"
type input "16.677071"
type input "2465.266667"
type input "16.803019"
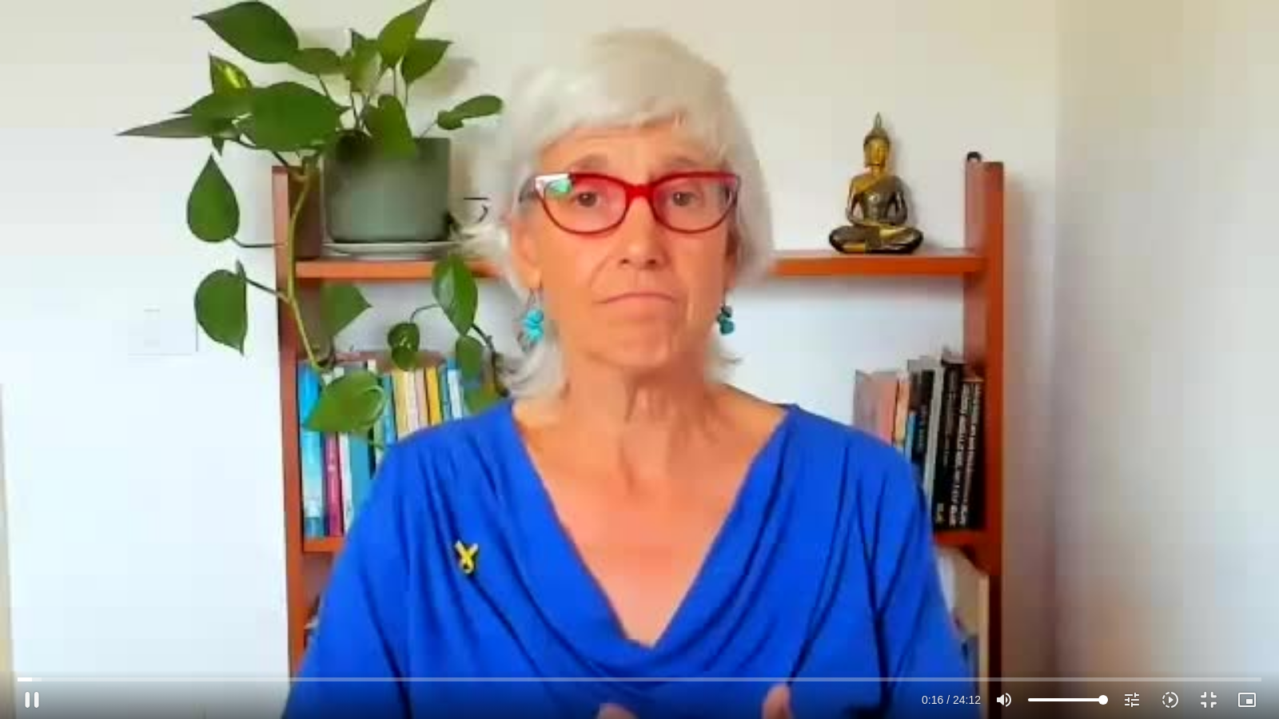
type input "2465.266667"
type input "16.937652"
type input "2465.266667"
type input "17.088836"
type input "2465.266667"
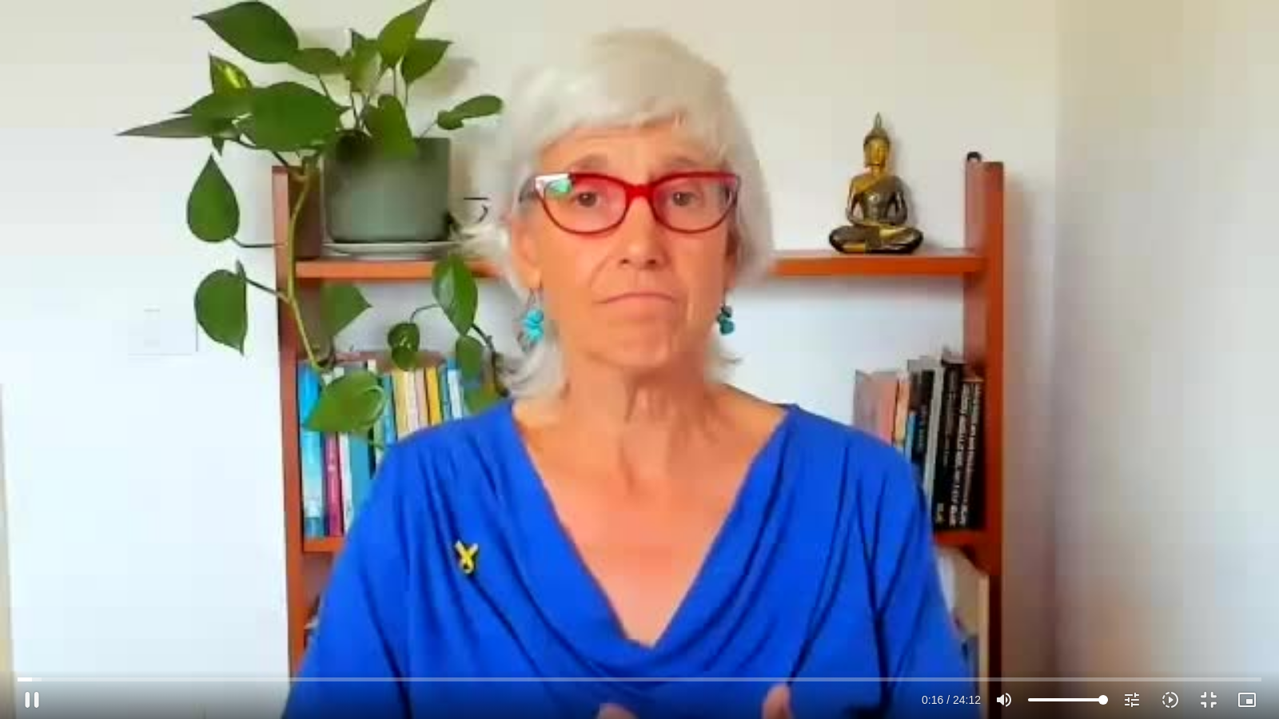
type input "17.237556"
type input "2465.266667"
type input "17.367672"
type input "2465.266667"
type input "17.503437"
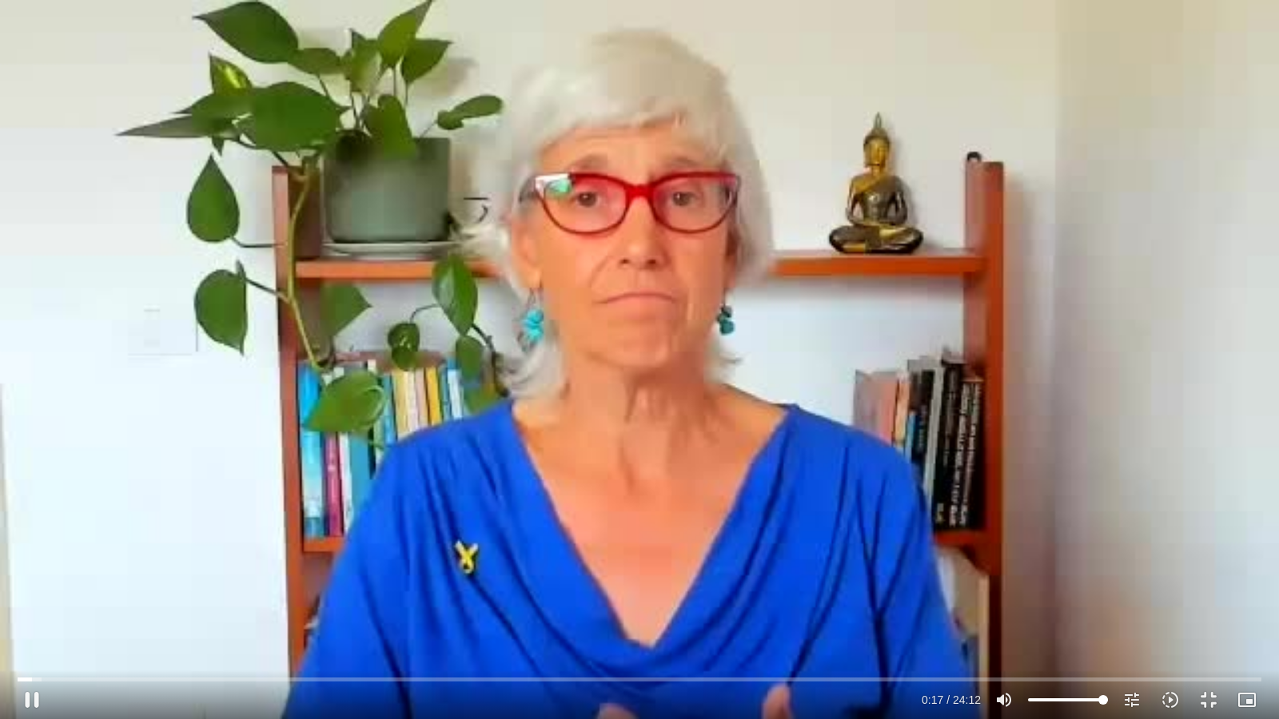
type input "2465.266667"
type input "17.638133"
type input "2465.266667"
type input "17.767186"
type input "2465.266667"
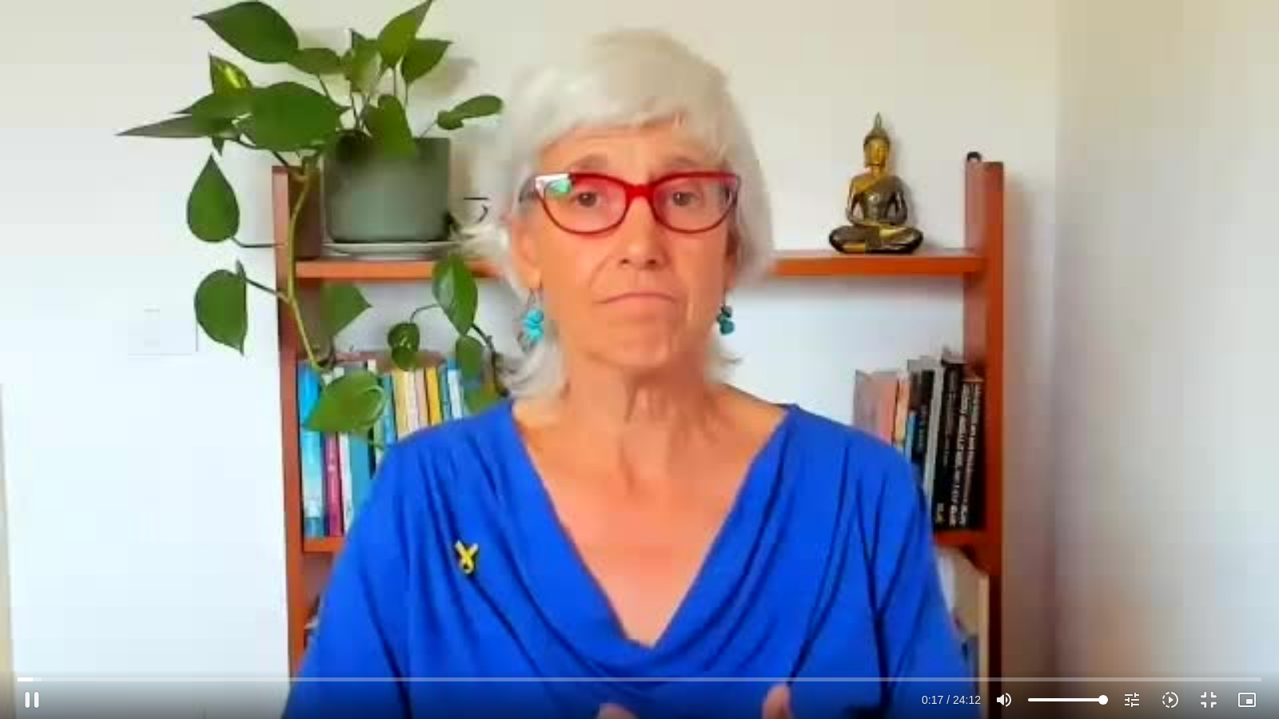
type input "17.903359"
type input "2465.266667"
type input "18.033179"
type input "2465.266667"
type input "18.167563"
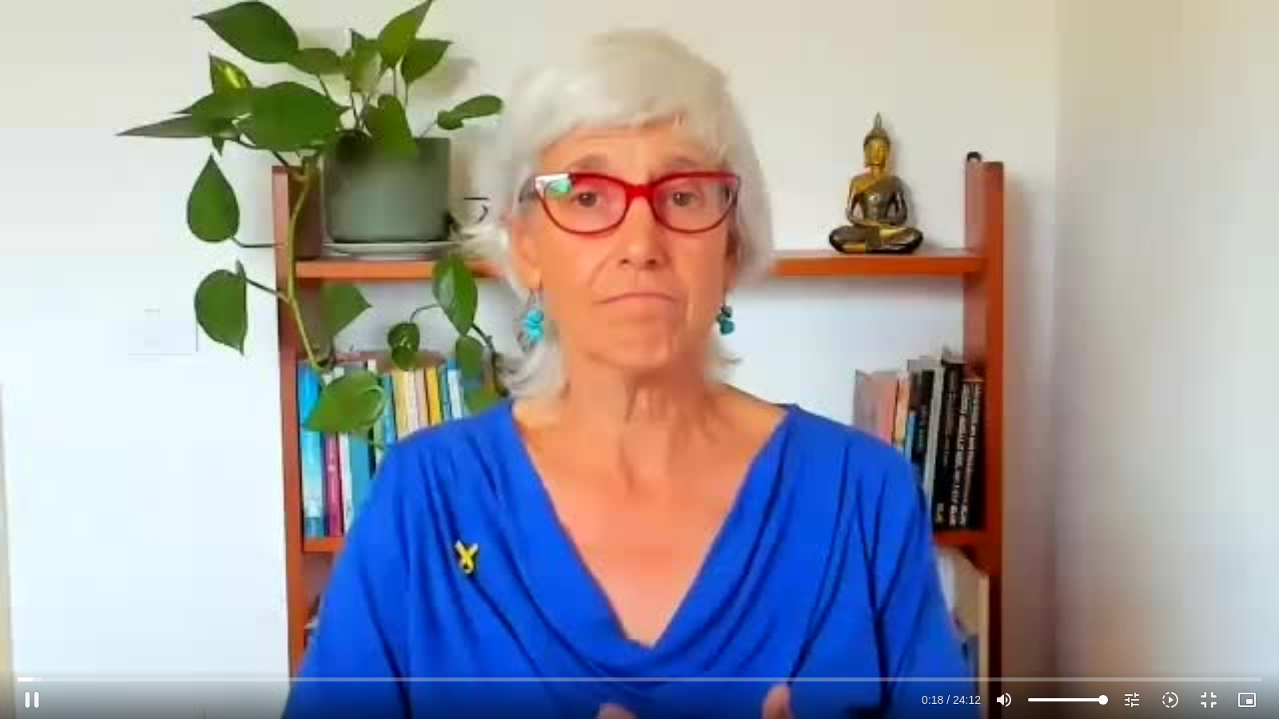
type input "2465.266667"
type input "18.304492"
click at [34, 707] on button "pause" at bounding box center [32, 700] width 38 height 38
click at [33, 698] on button "play_arrow" at bounding box center [32, 700] width 38 height 38
click at [30, 695] on button "pause" at bounding box center [32, 700] width 38 height 38
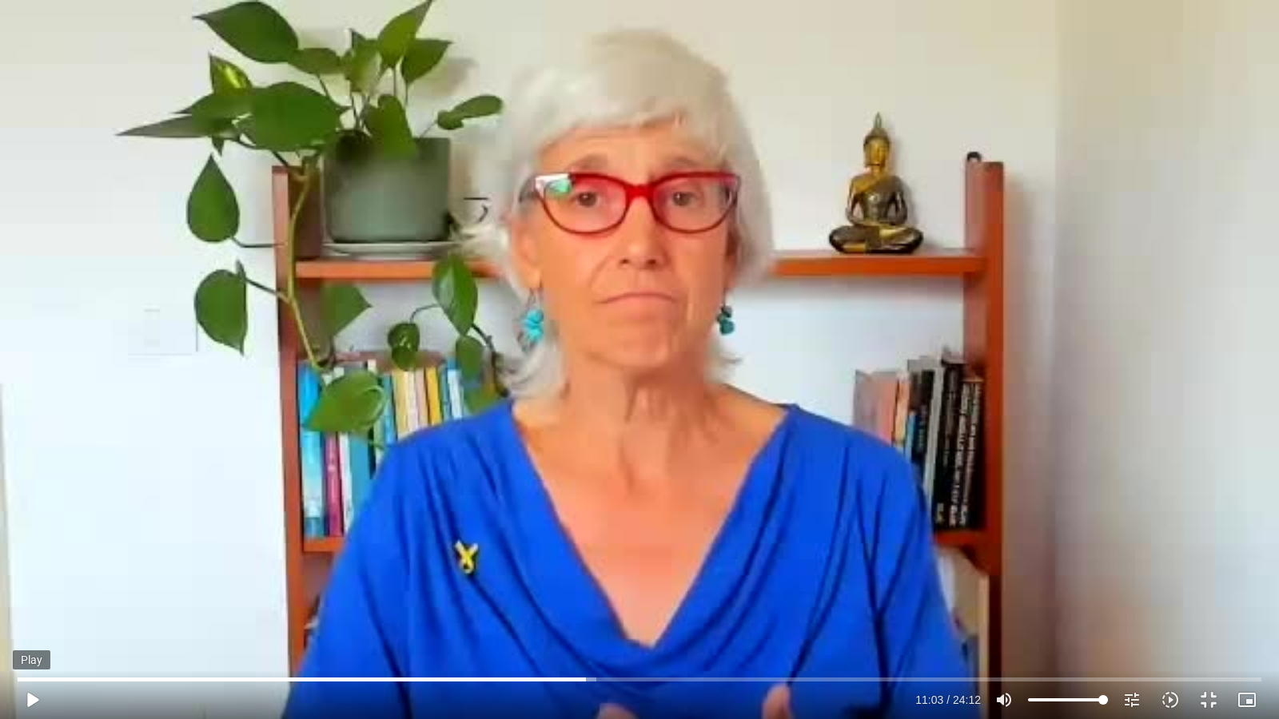
click at [33, 701] on button "play_arrow" at bounding box center [32, 700] width 38 height 38
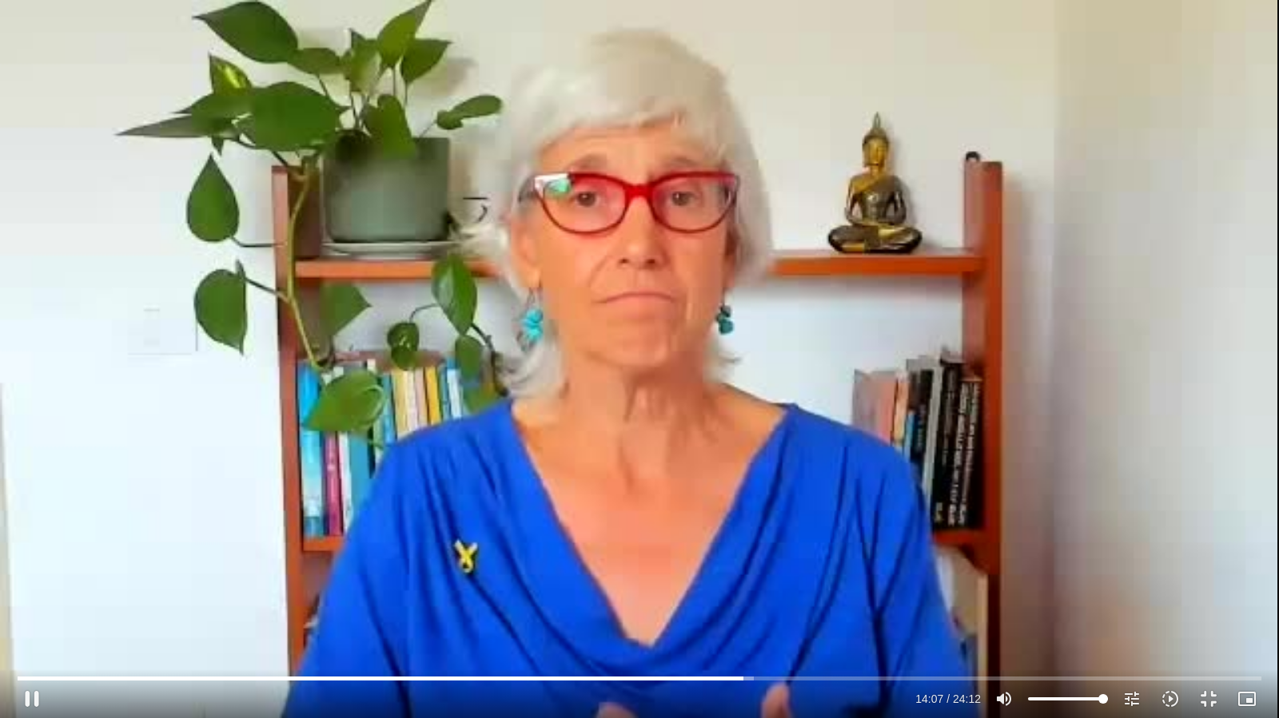
click at [1168, 190] on div "Skip Ad 0:03 pause 14:07 / 24:12 volume_up Mute tune Resolution Auto 240p slow_…" at bounding box center [639, 359] width 1279 height 718
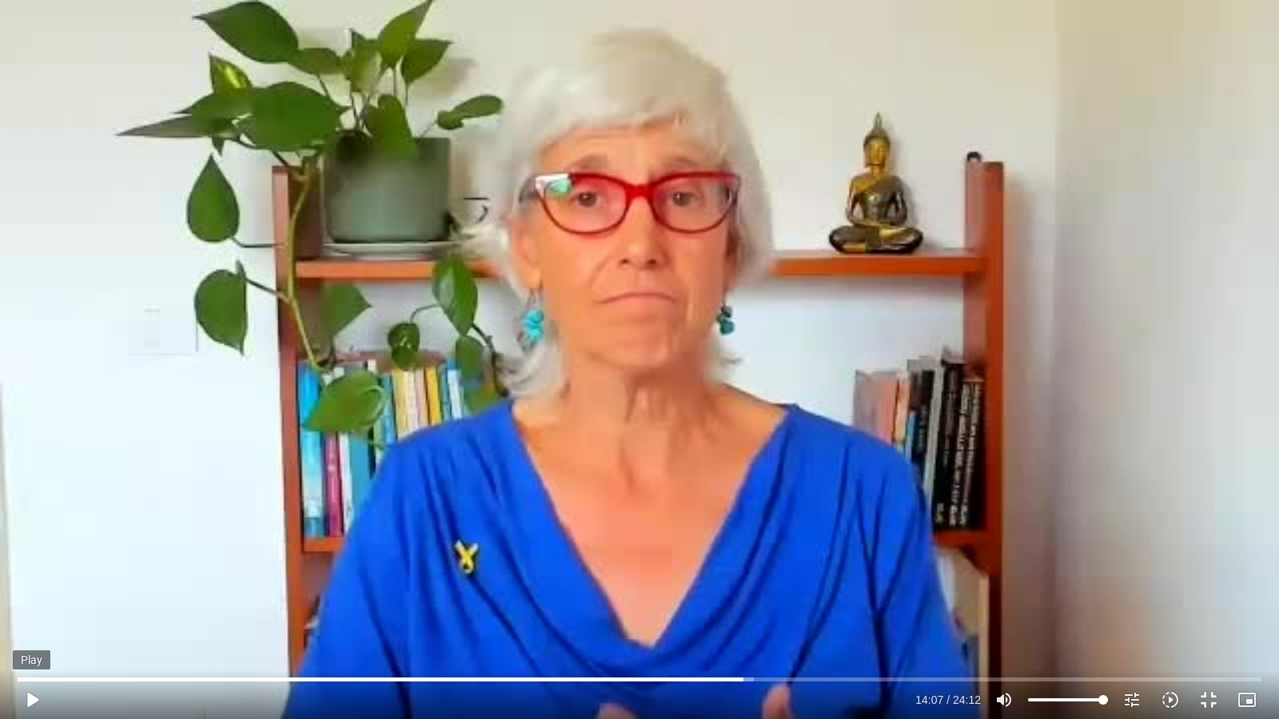
drag, startPoint x: 32, startPoint y: 698, endPoint x: 29, endPoint y: 687, distance: 10.9
click at [31, 698] on button "play_arrow" at bounding box center [32, 700] width 38 height 38
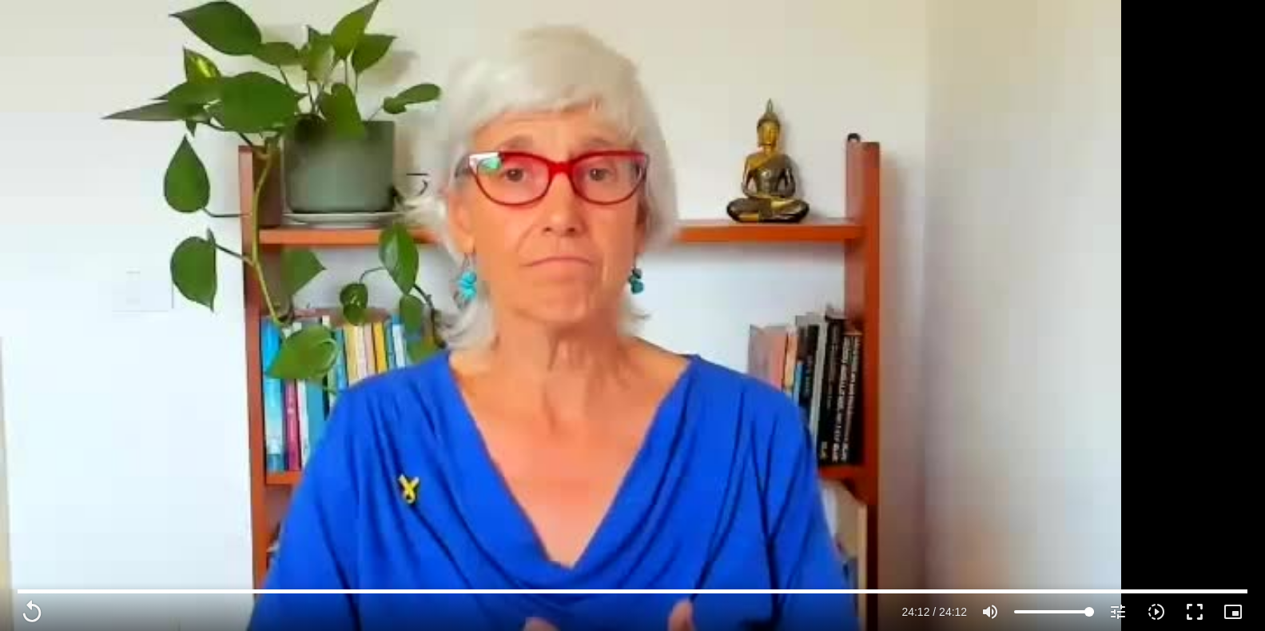
scroll to position [859, 0]
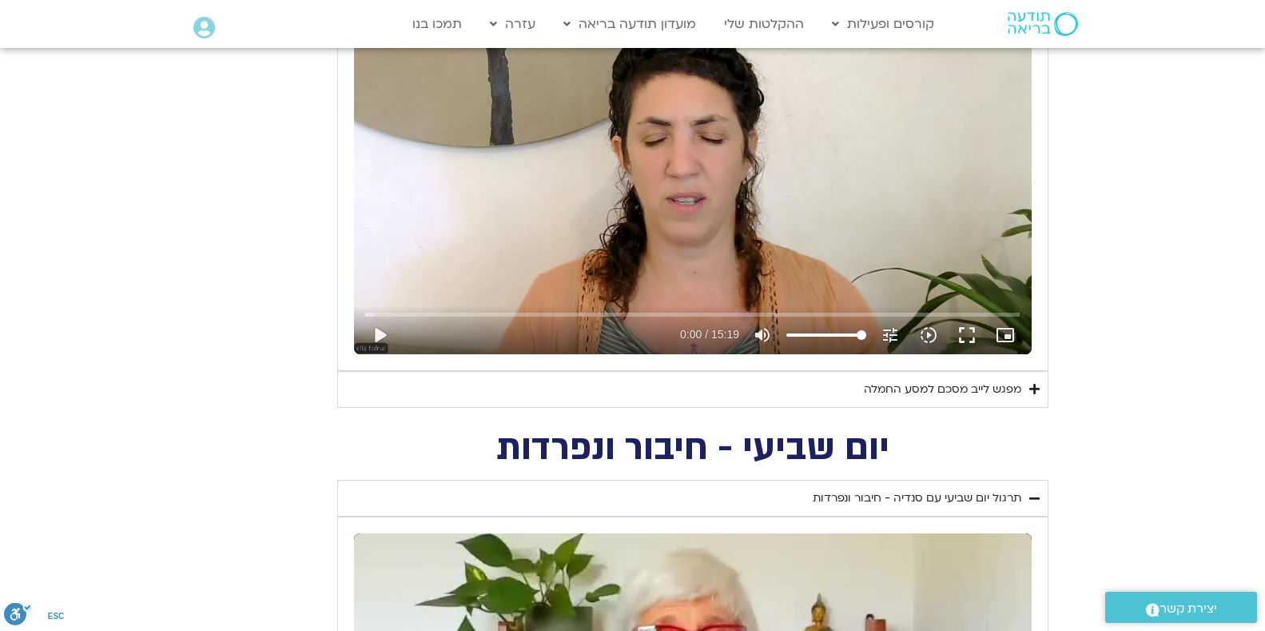
click at [968, 389] on div "מפגש לייב מסכם למסע החמלה" at bounding box center [942, 389] width 157 height 19
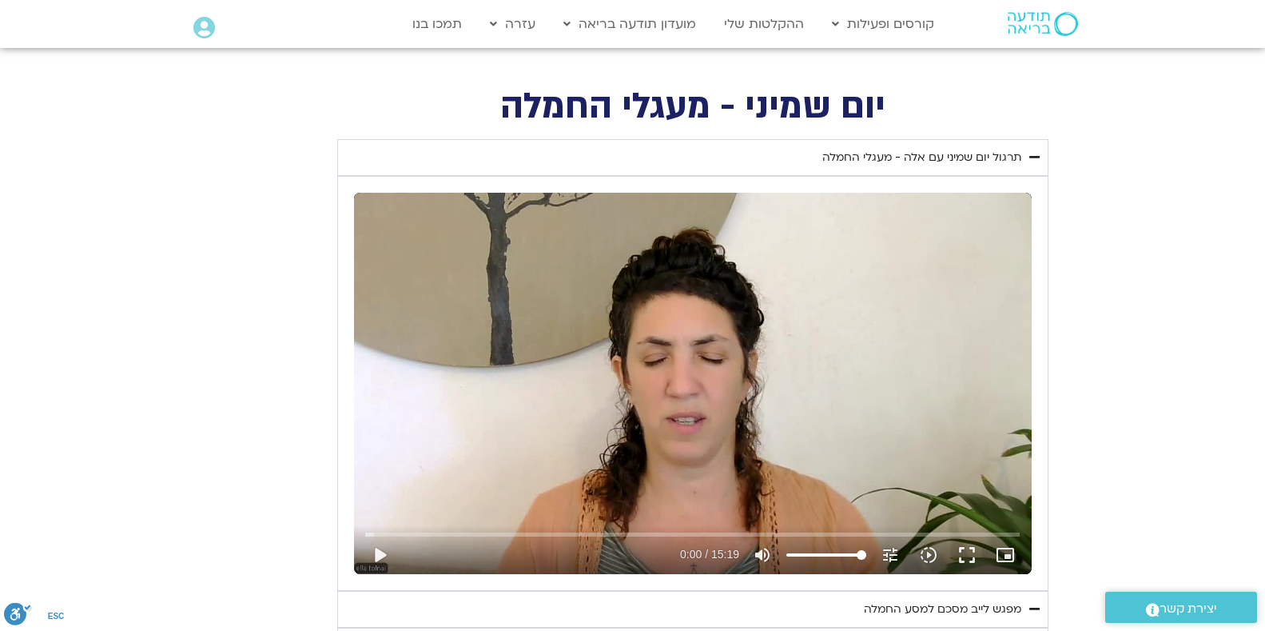
scroll to position [671, 0]
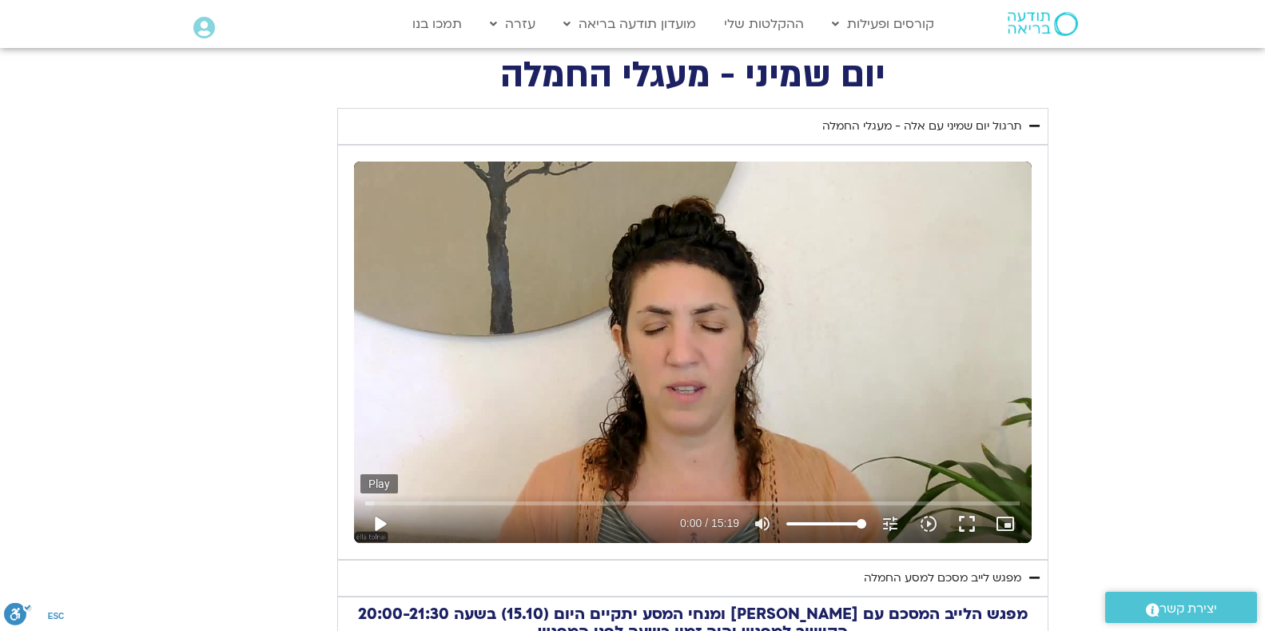
click at [380, 522] on button "play_arrow" at bounding box center [379, 523] width 38 height 38
click at [965, 519] on button "fullscreen" at bounding box center [967, 523] width 38 height 38
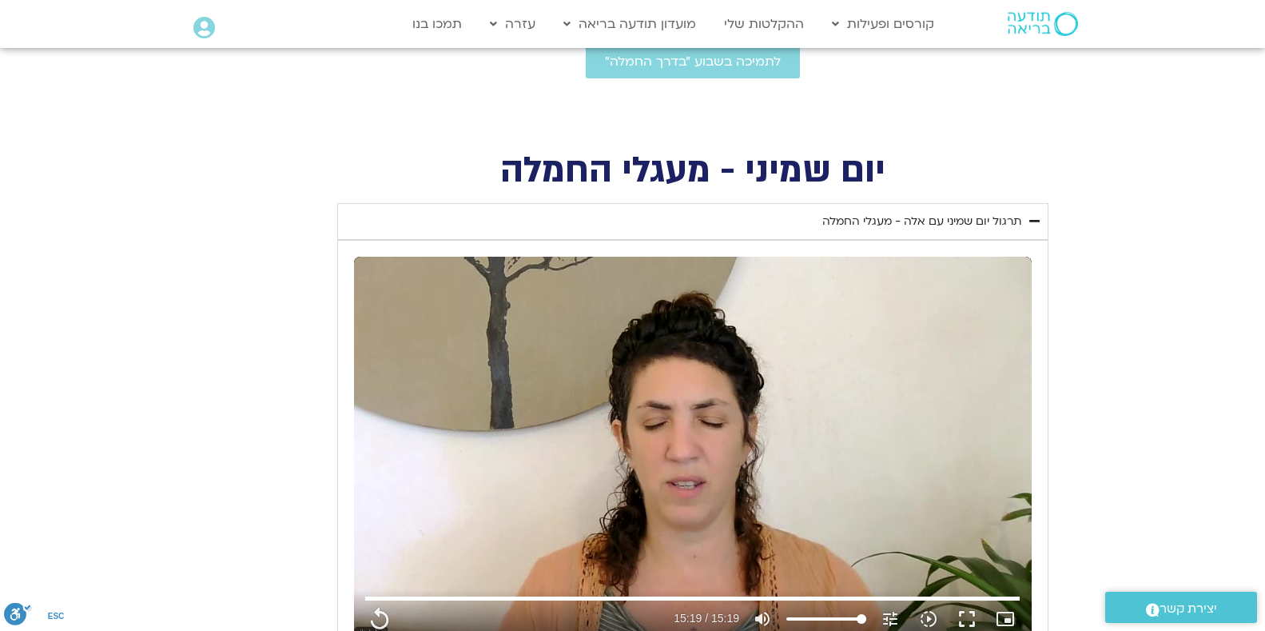
scroll to position [575, 0]
click at [932, 220] on div "תרגול יום שמיני עם אלה - מעגלי החמלה" at bounding box center [921, 221] width 199 height 19
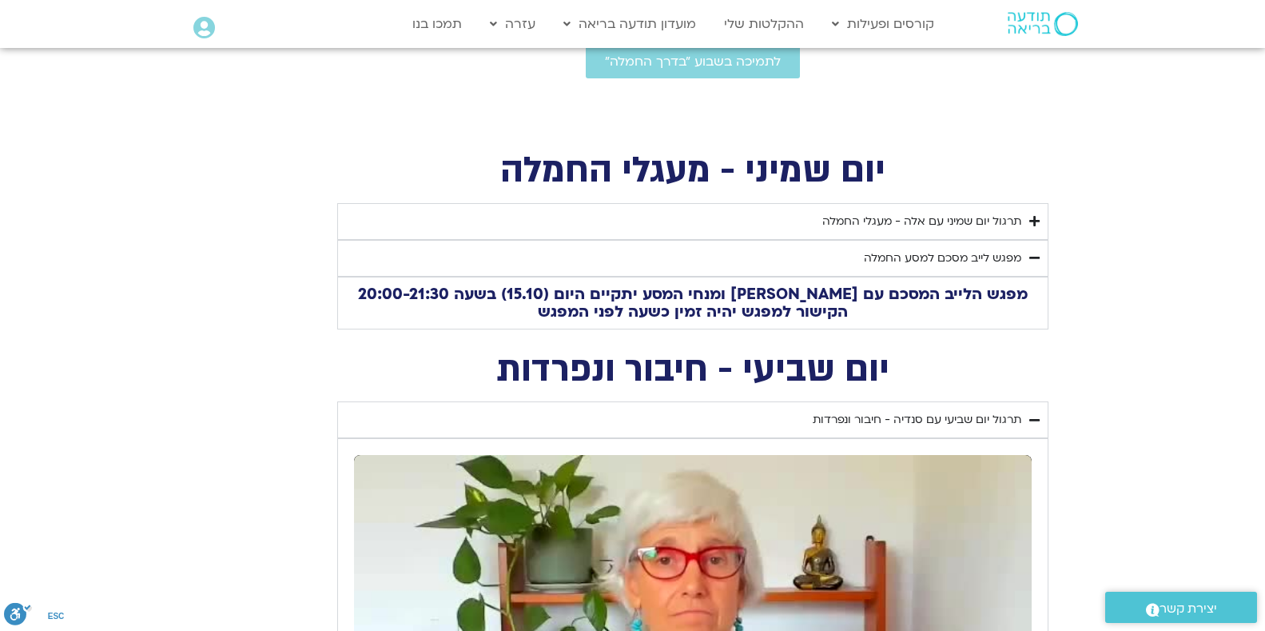
click at [880, 221] on div "תרגול יום שמיני עם אלה - מעגלי החמלה" at bounding box center [921, 221] width 199 height 19
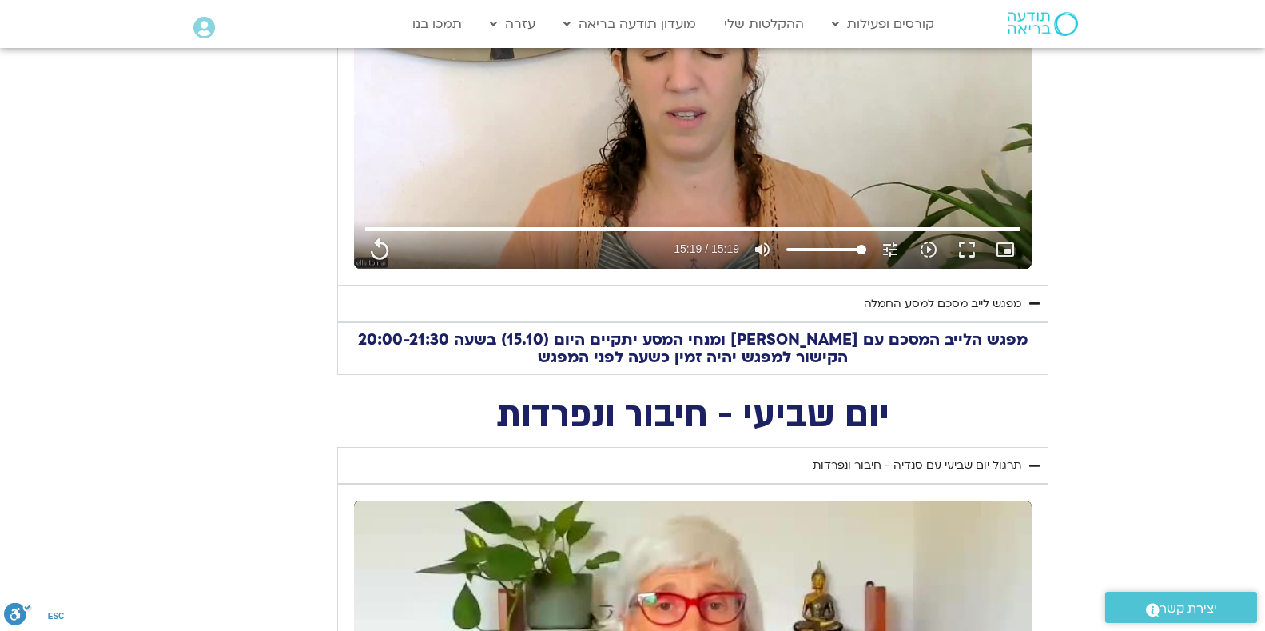
scroll to position [954, 0]
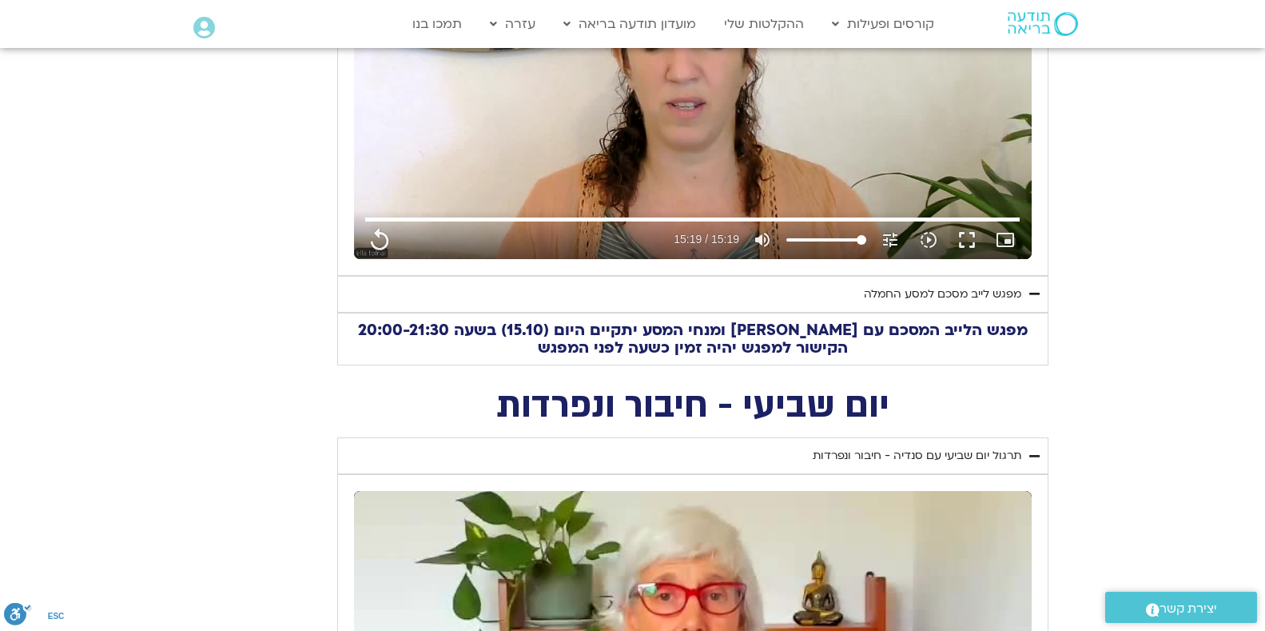
click at [917, 291] on div "מפגש לייב מסכם למסע החמלה" at bounding box center [942, 294] width 157 height 19
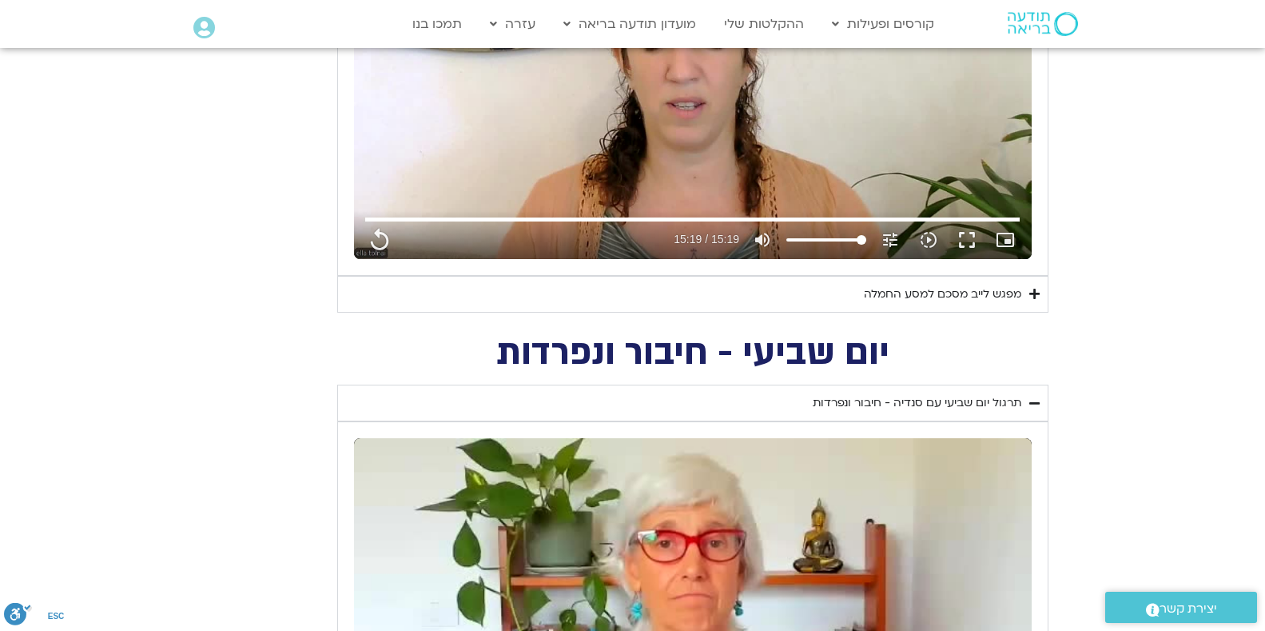
click at [981, 297] on div "מפגש לייב מסכם למסע החמלה" at bounding box center [942, 294] width 157 height 19
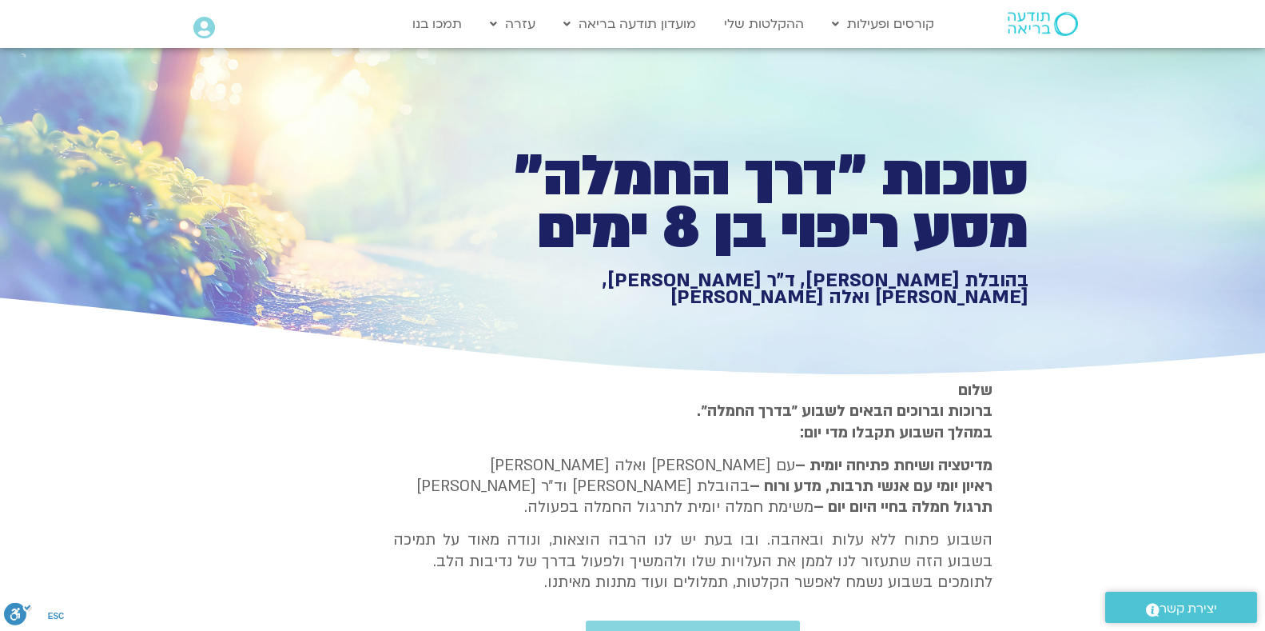
scroll to position [0, 0]
